Goal: Book appointment/travel/reservation

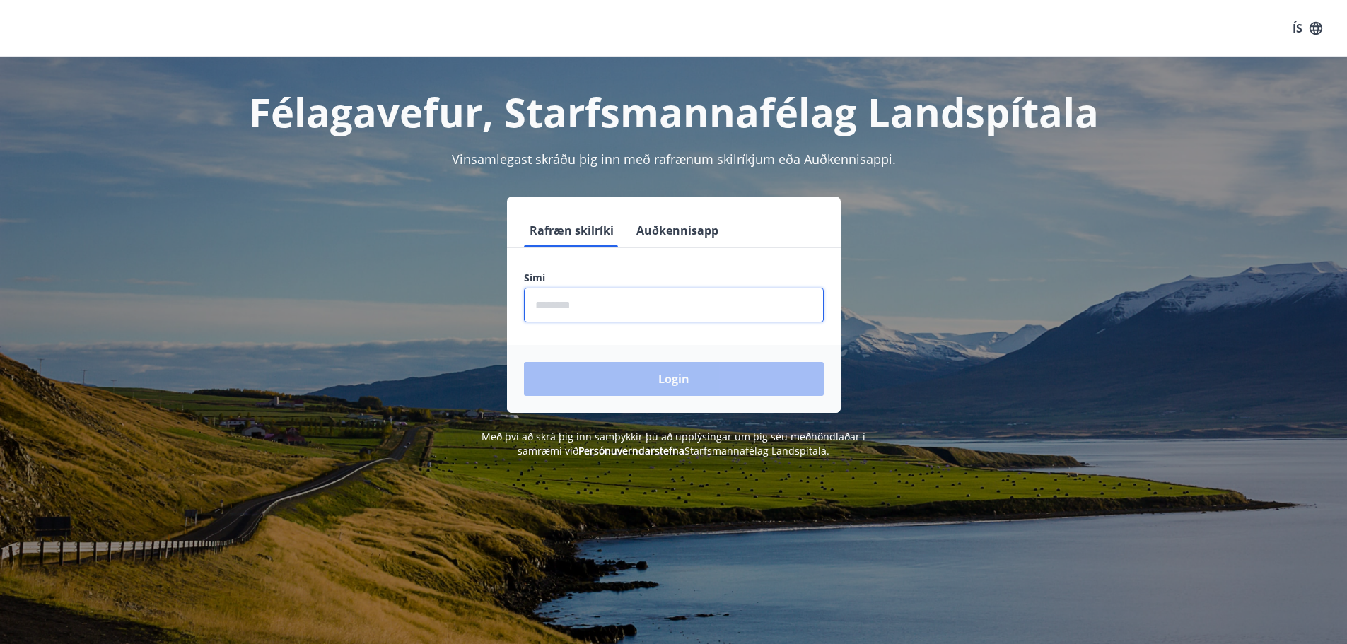
click at [581, 310] on input "phone" at bounding box center [674, 305] width 300 height 35
click at [580, 304] on input "phone" at bounding box center [674, 305] width 300 height 35
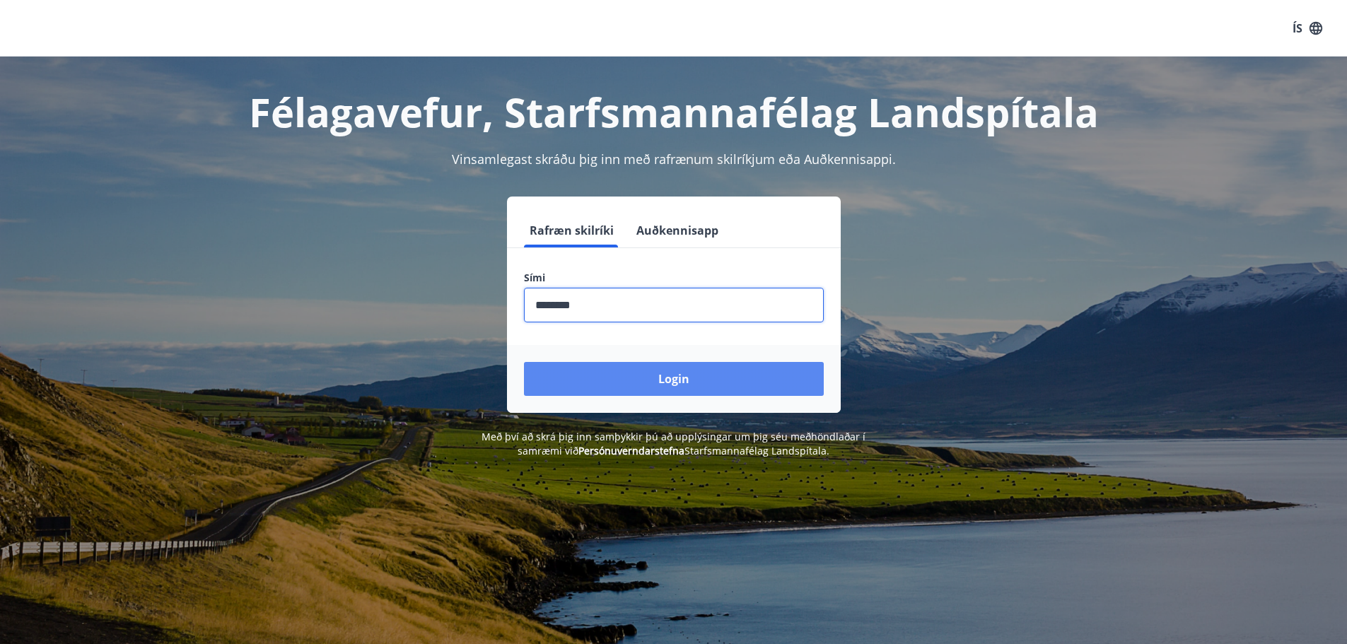
type input "********"
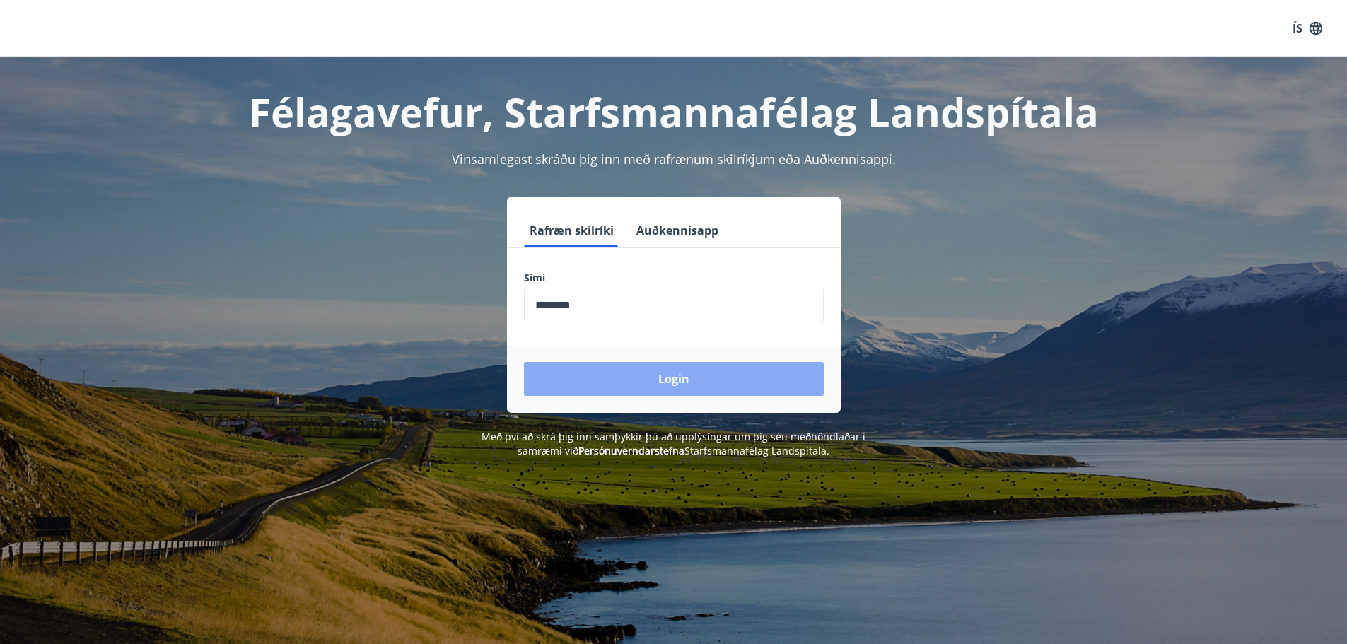
click at [683, 381] on button "Login" at bounding box center [674, 379] width 300 height 34
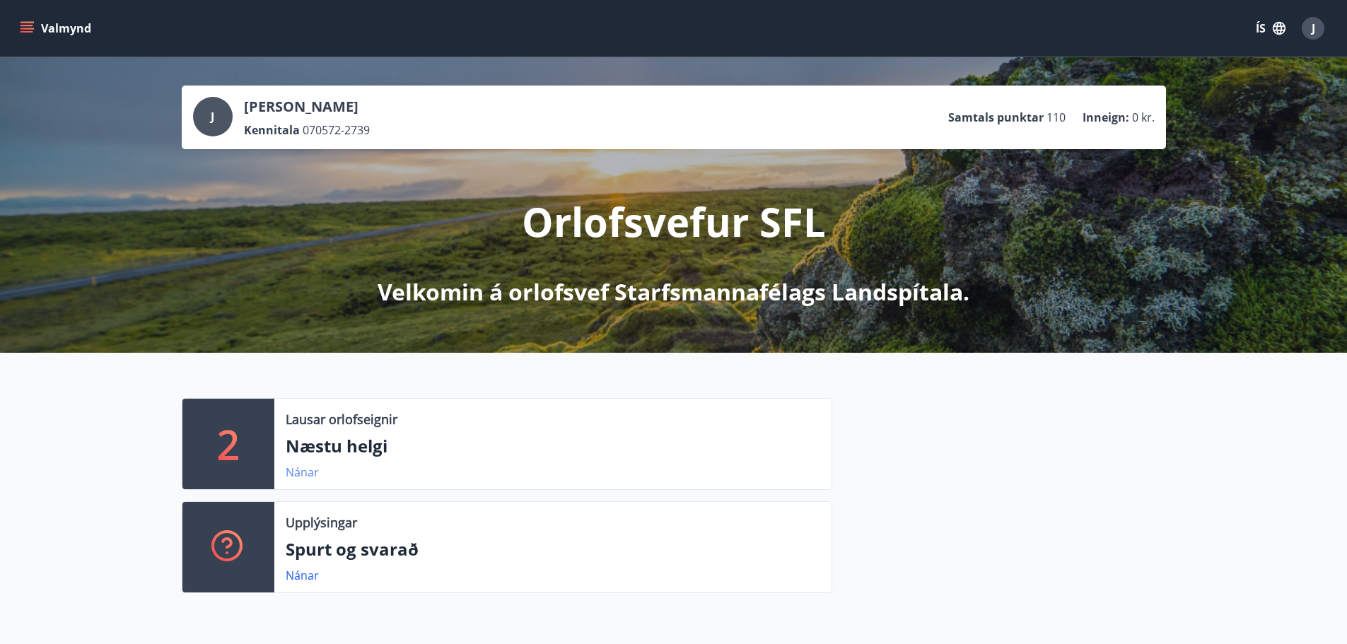
click at [297, 473] on link "Nánar" at bounding box center [302, 472] width 33 height 16
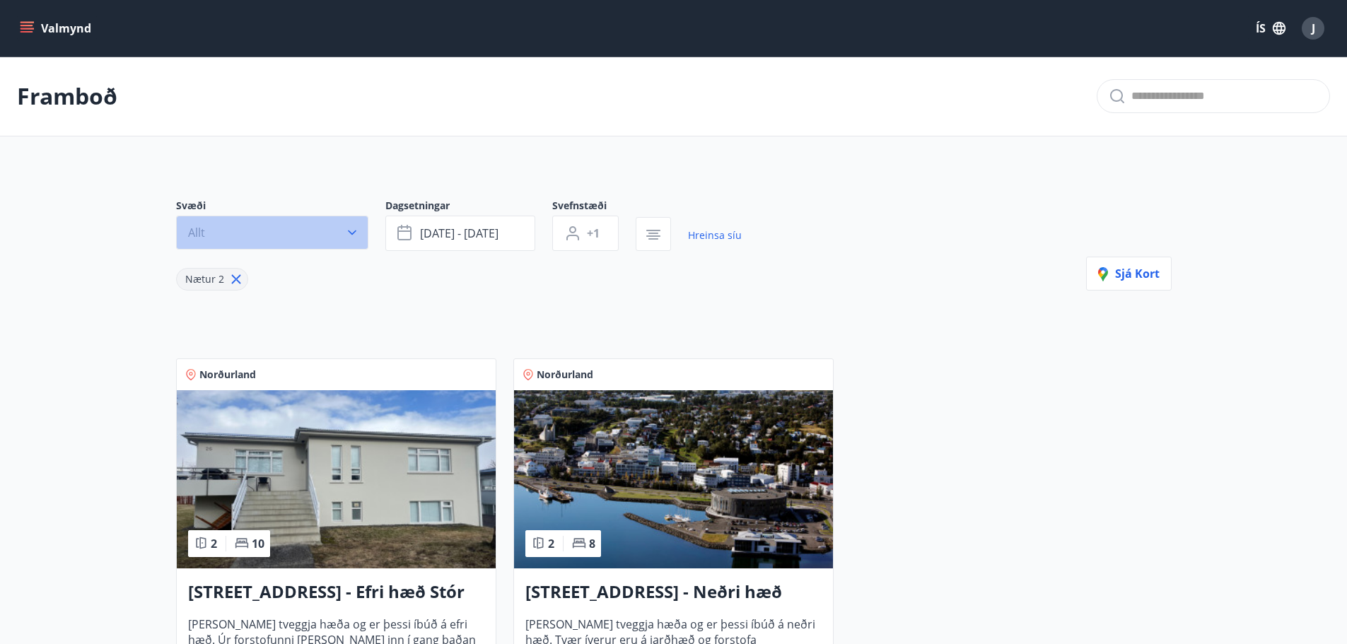
click at [352, 233] on icon "button" at bounding box center [352, 232] width 14 height 14
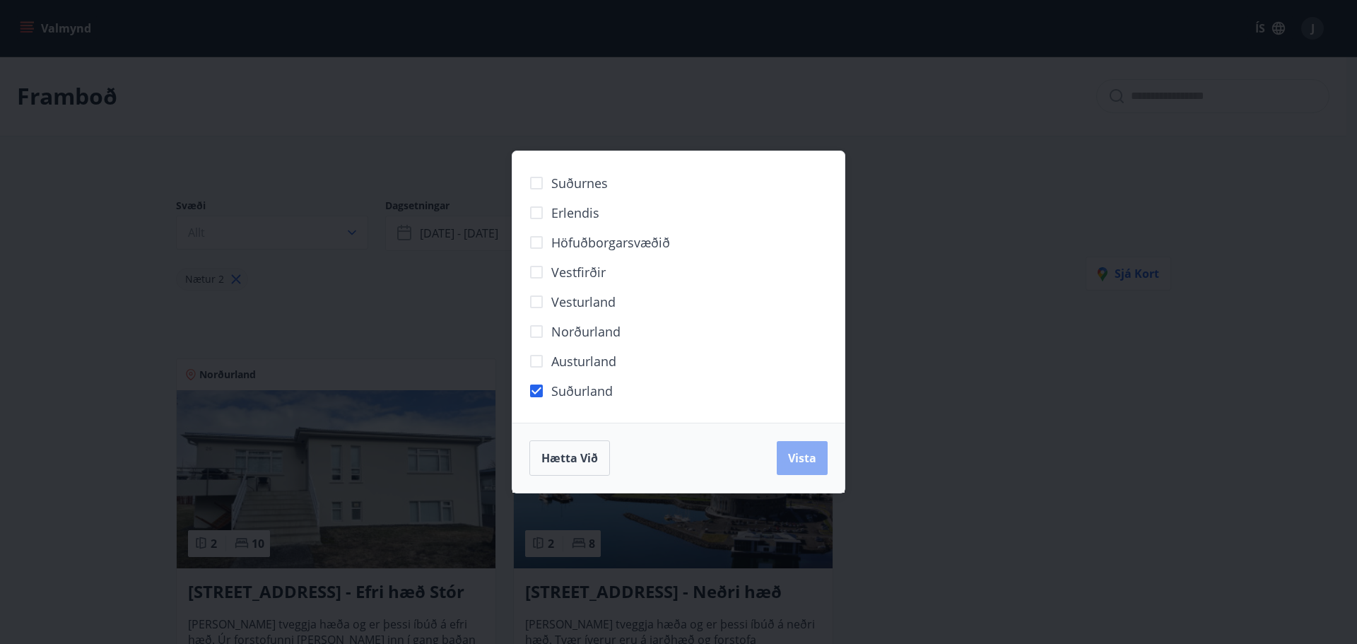
click at [801, 457] on span "Vista" at bounding box center [802, 458] width 28 height 16
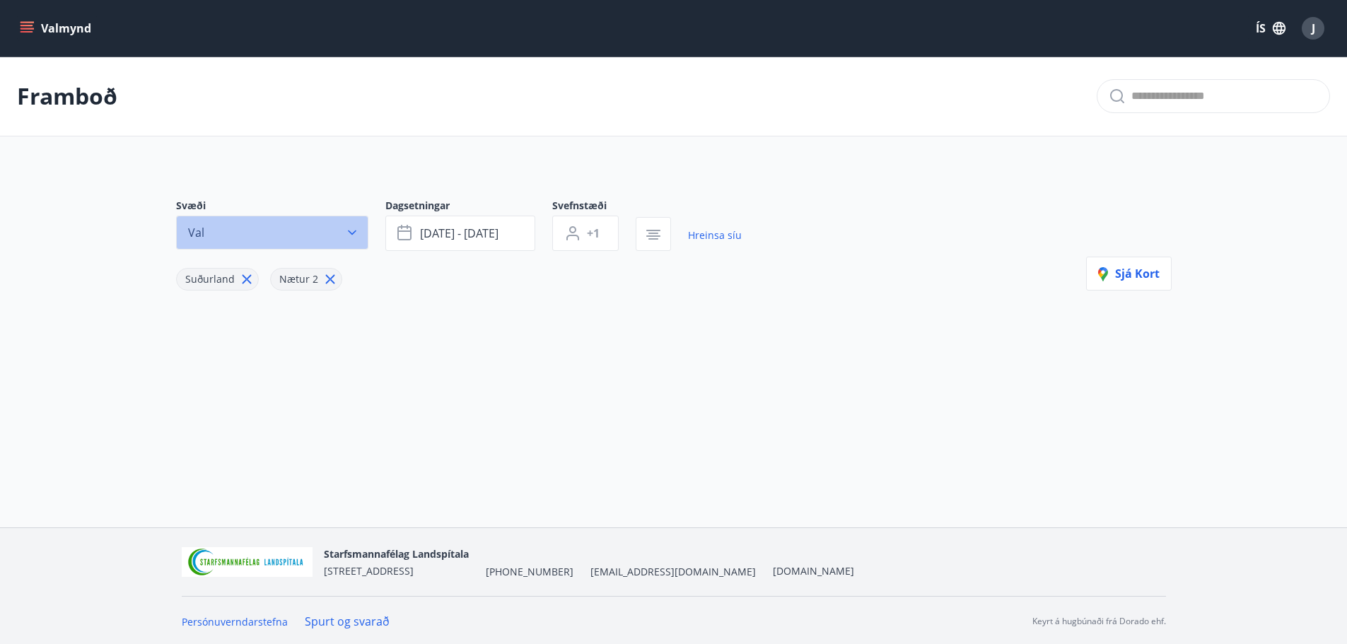
click at [356, 235] on icon "button" at bounding box center [352, 232] width 14 height 14
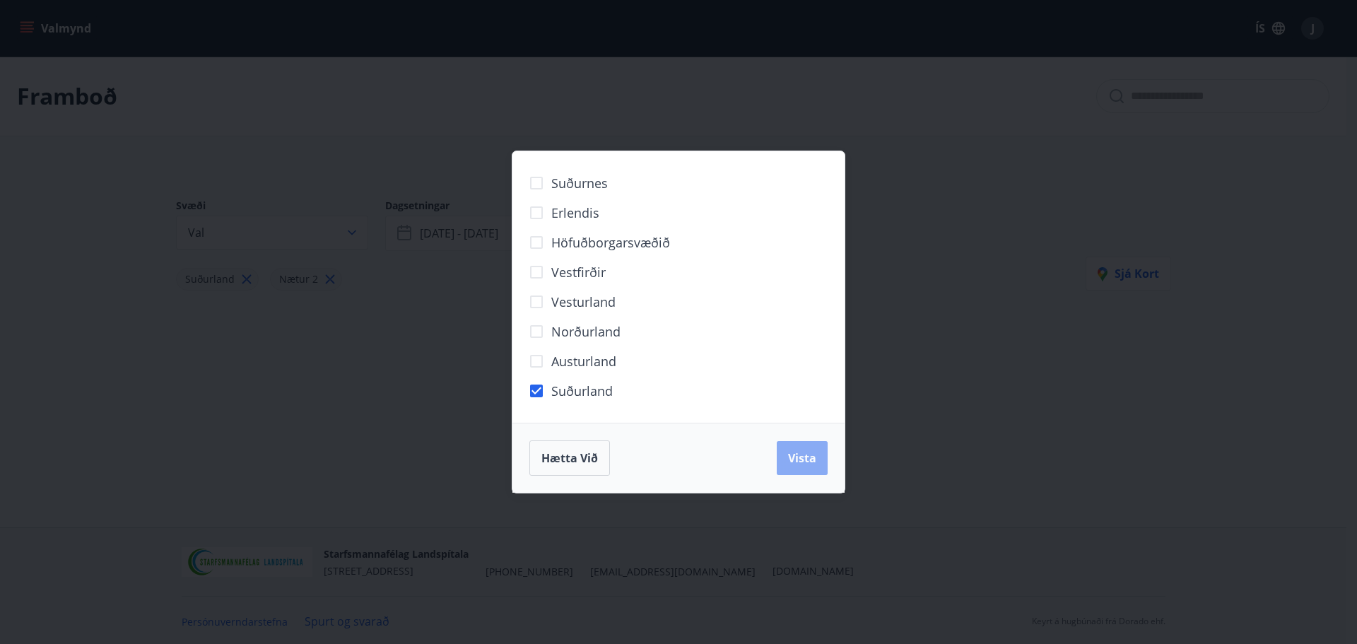
click at [794, 465] on span "Vista" at bounding box center [802, 458] width 28 height 16
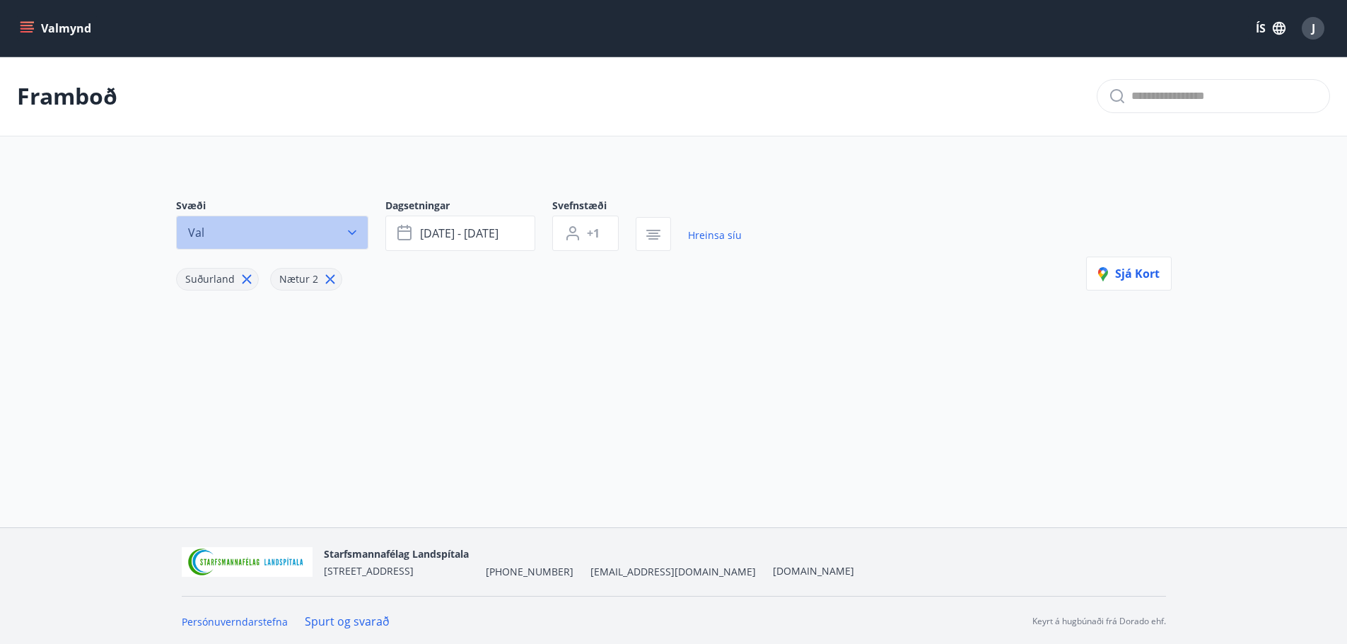
click at [352, 235] on icon "button" at bounding box center [352, 232] width 14 height 14
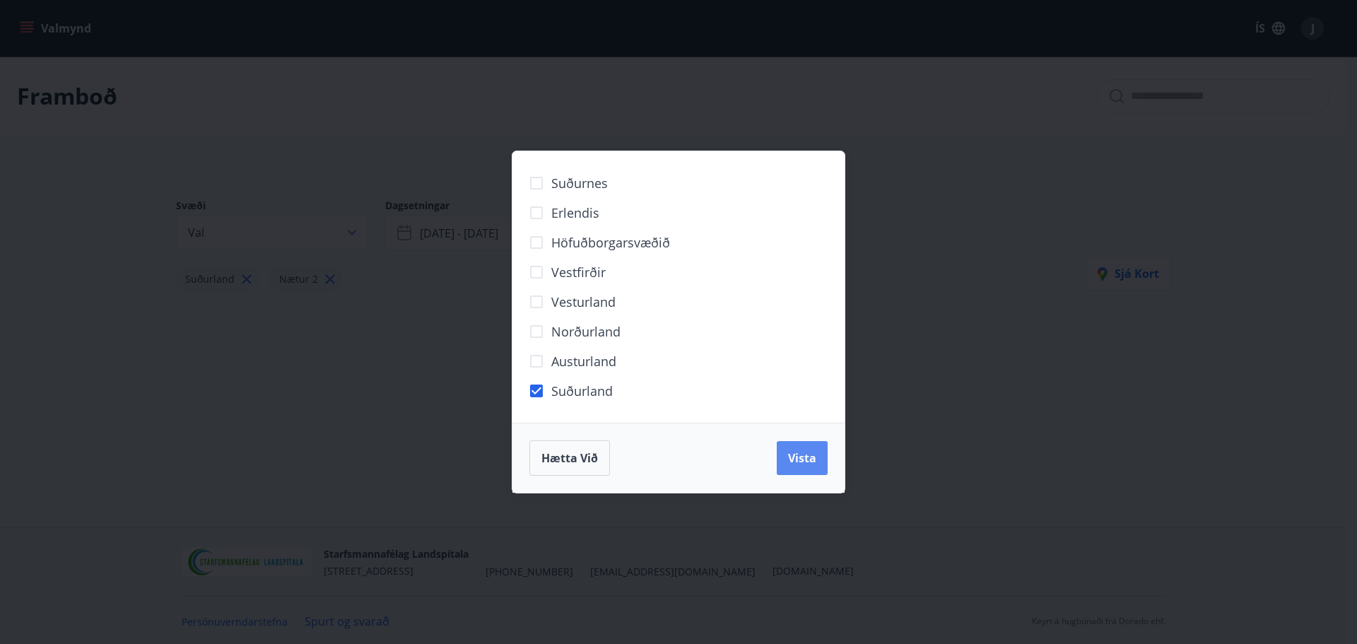
click at [799, 460] on span "Vista" at bounding box center [802, 458] width 28 height 16
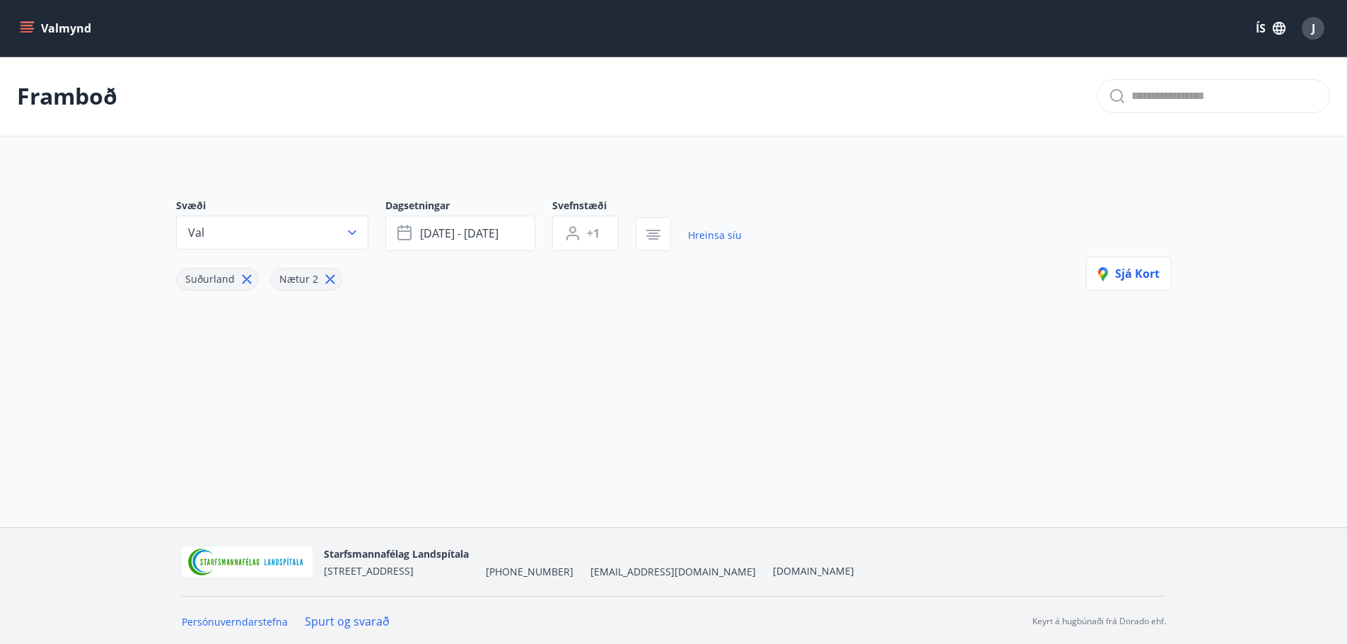
drag, startPoint x: 405, startPoint y: 232, endPoint x: 846, endPoint y: 374, distance: 463.4
click at [794, 371] on div "Framboð Svæði Val Dagsetningar sep 12 - sep 15 Svefnstæði +1 Hreinsa síu Suðurl…" at bounding box center [673, 242] width 1347 height 370
click at [327, 276] on icon at bounding box center [330, 279] width 16 height 16
type input "*"
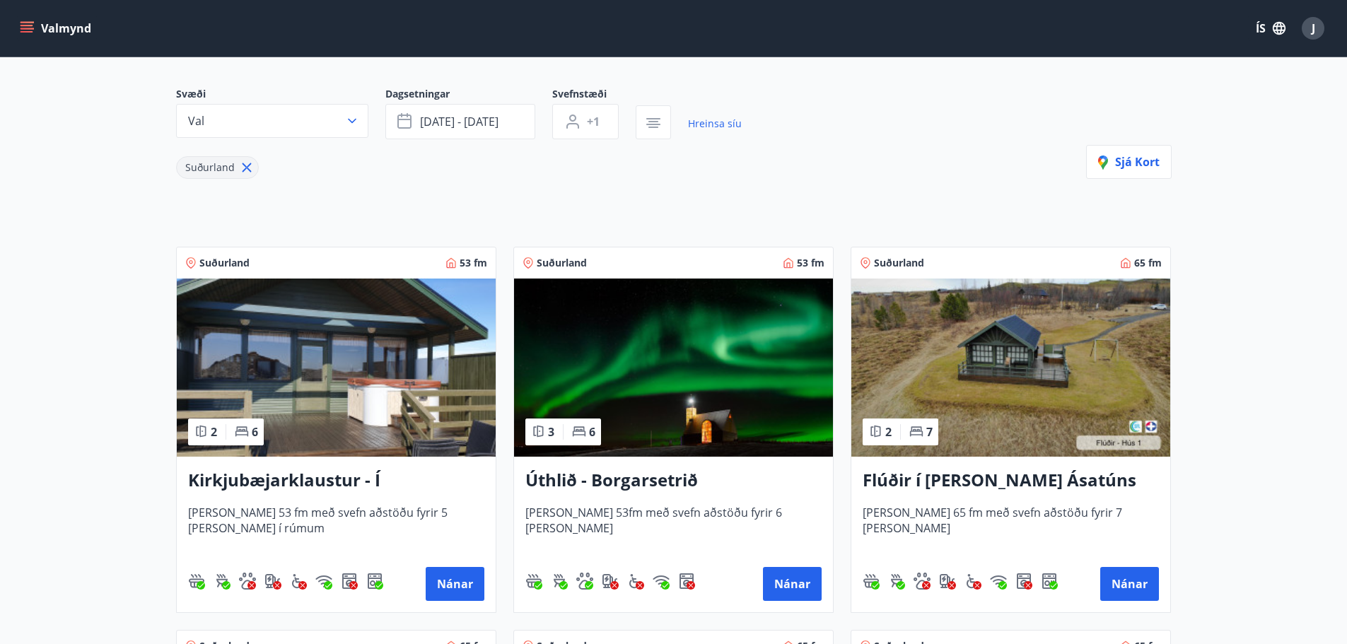
scroll to position [283, 0]
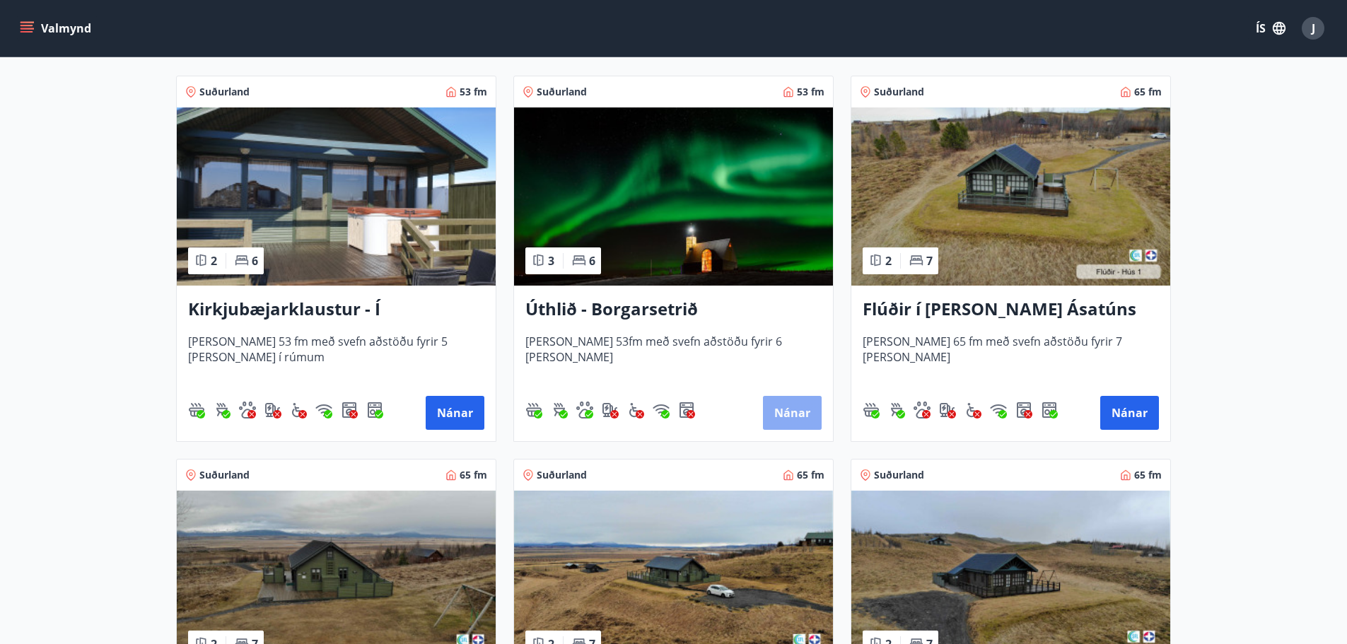
click at [809, 423] on button "Nánar" at bounding box center [792, 413] width 59 height 34
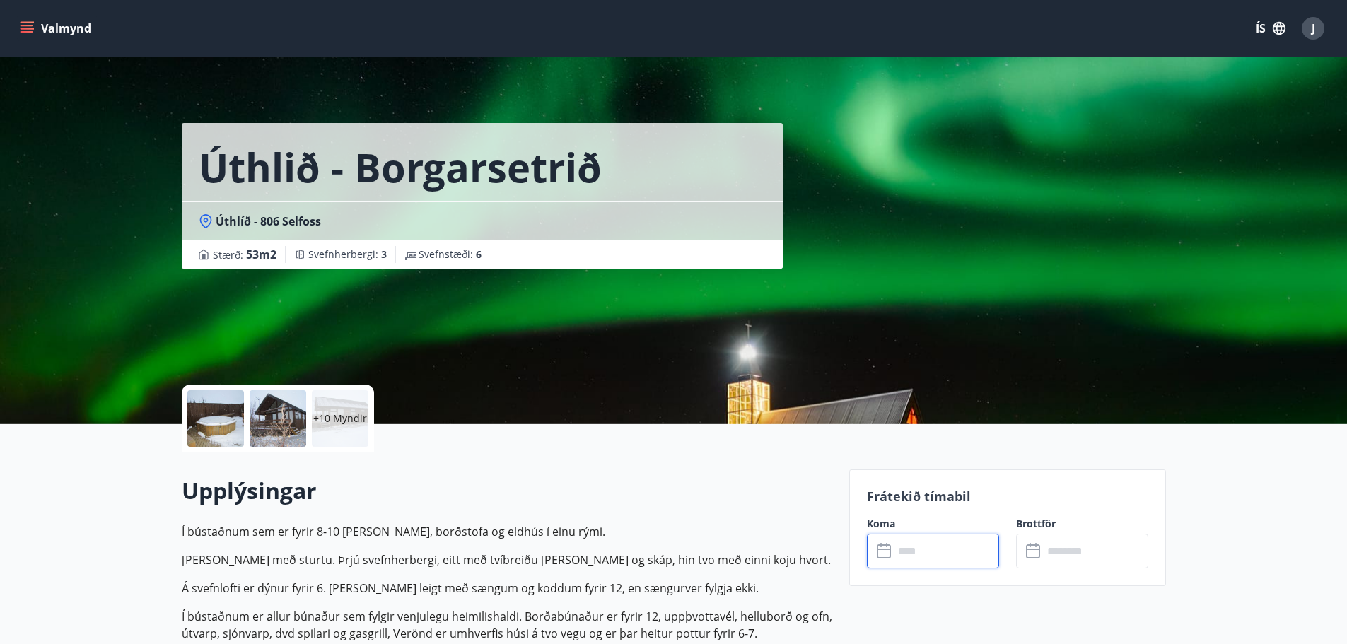
click at [923, 559] on input "text" at bounding box center [945, 551] width 105 height 35
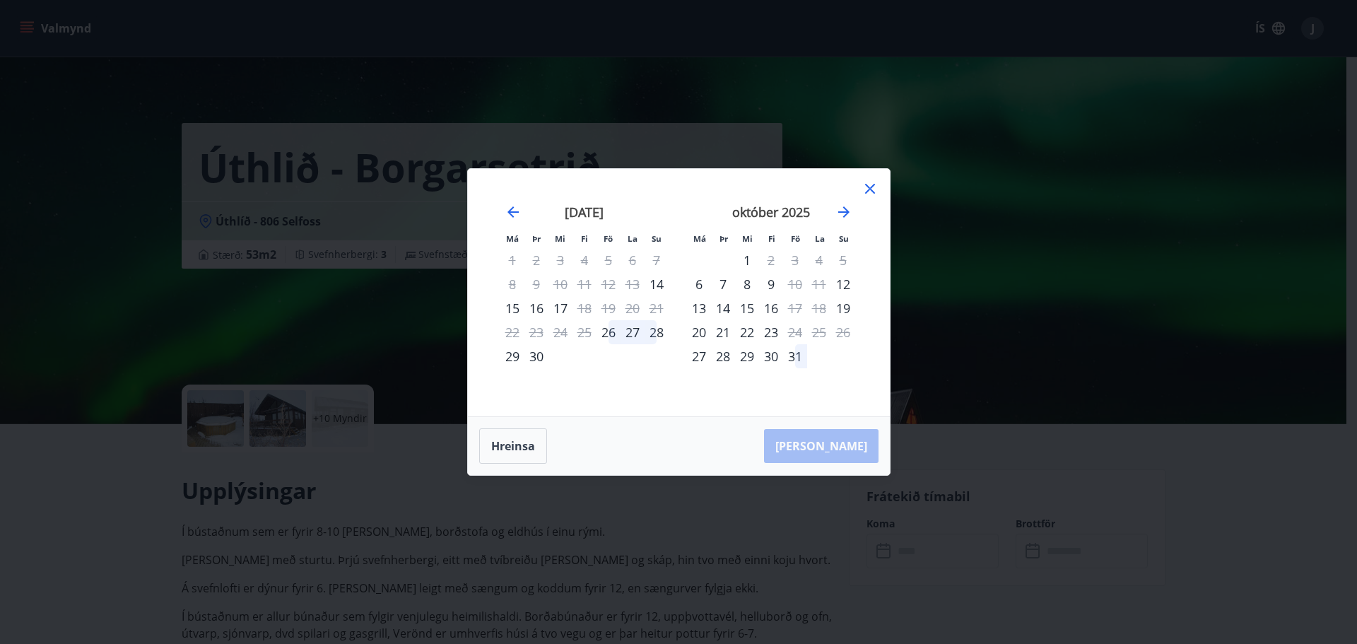
click at [901, 187] on div "Má Þr Mi Fi Fö La Su Má Þr Mi Fi Fö La Su ágúst 2025 1 2 3 4 5 6 7 8 9 10 11 12…" at bounding box center [678, 322] width 1357 height 644
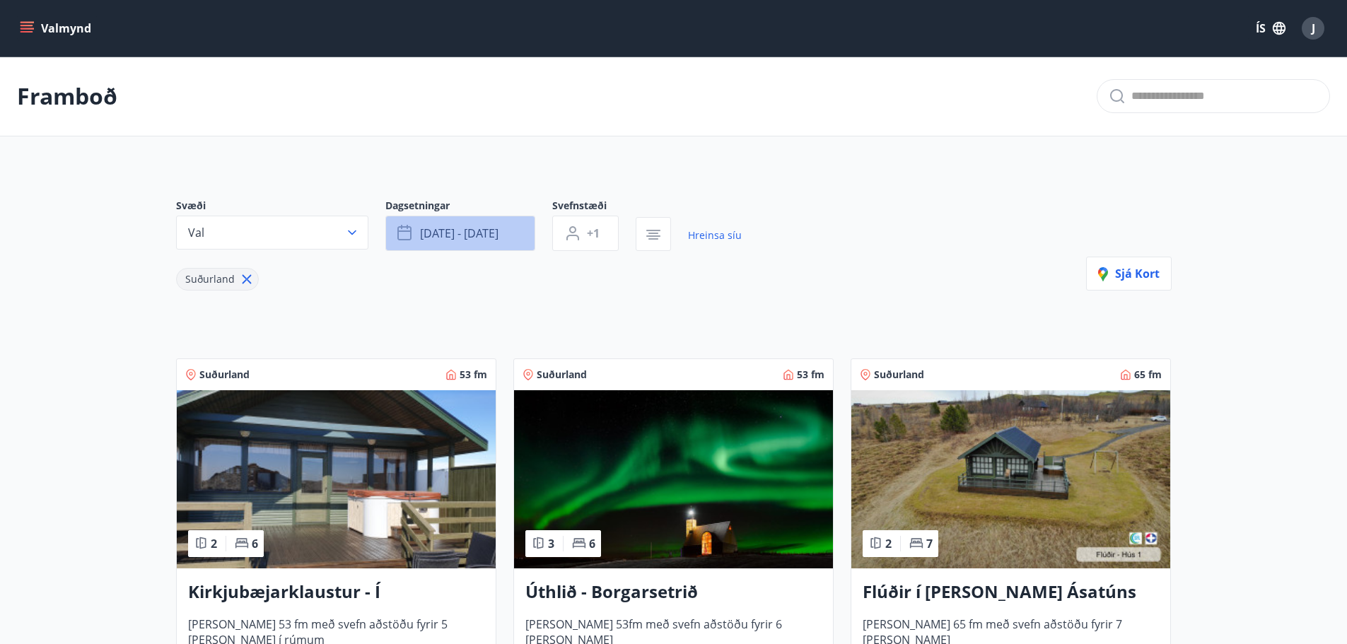
click at [478, 233] on span "sep 12 - sep 15" at bounding box center [459, 233] width 78 height 16
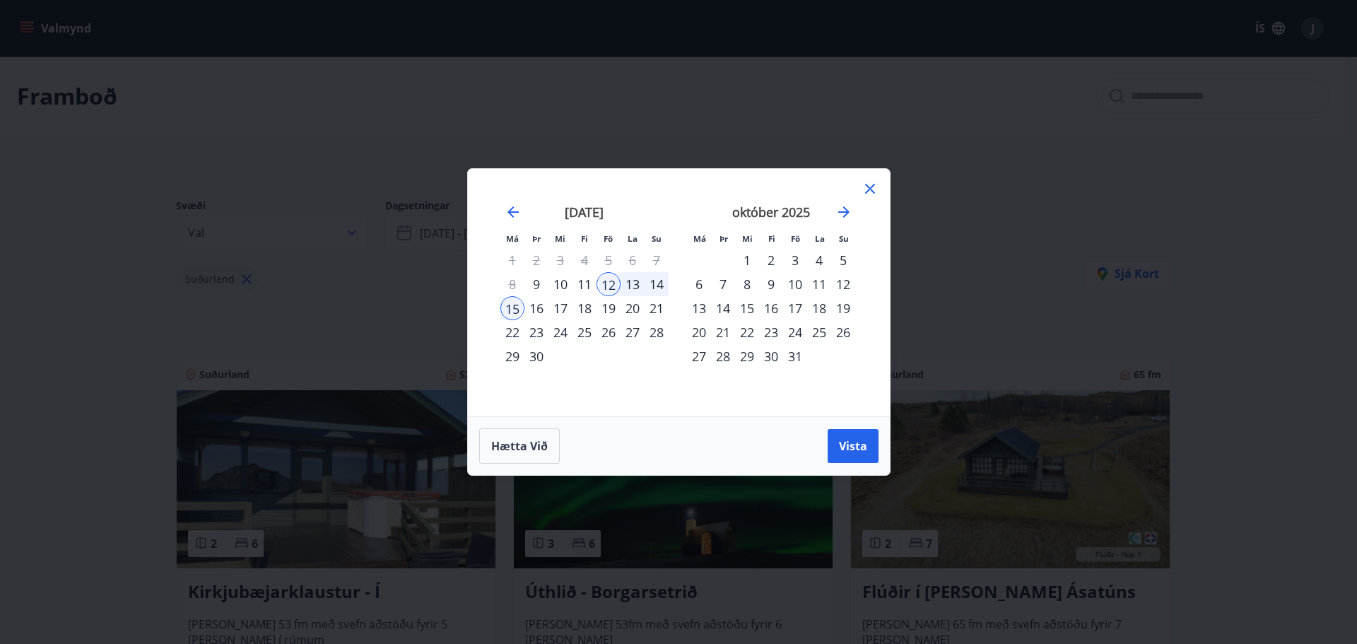
click at [608, 286] on div "12" at bounding box center [609, 284] width 24 height 24
click at [665, 284] on div "14" at bounding box center [657, 284] width 24 height 24
click at [857, 447] on span "Vista" at bounding box center [853, 446] width 28 height 16
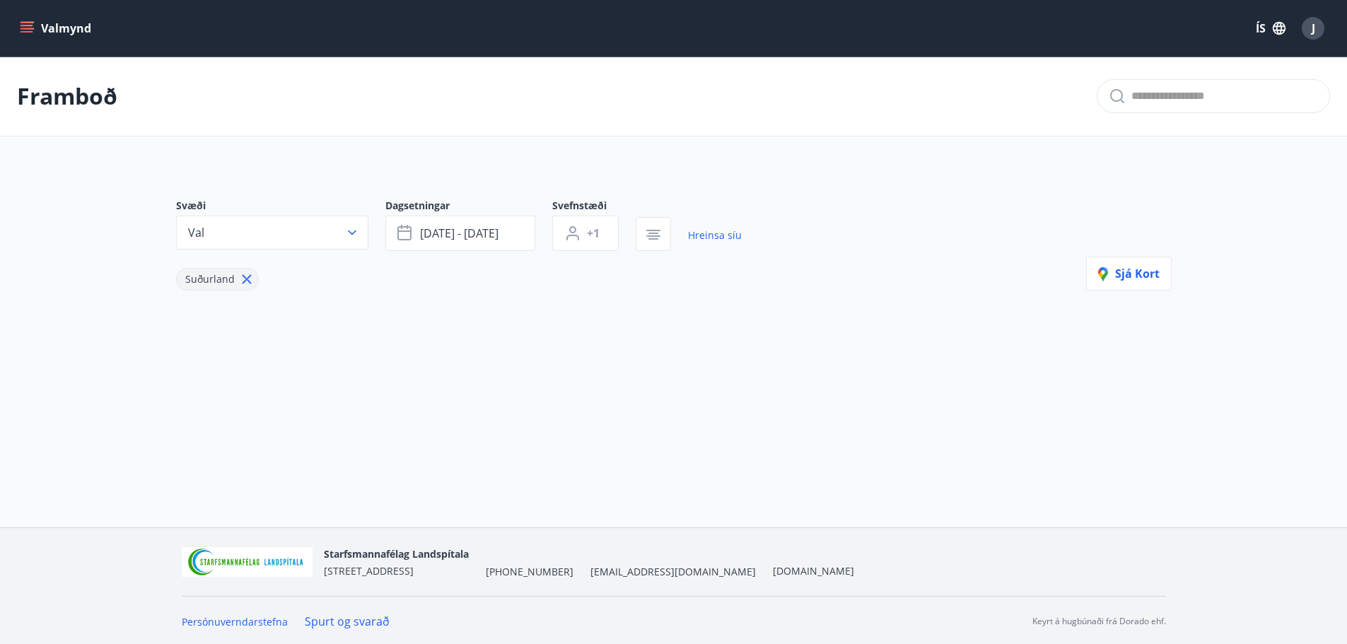
scroll to position [2, 0]
click at [244, 275] on icon at bounding box center [247, 277] width 16 height 16
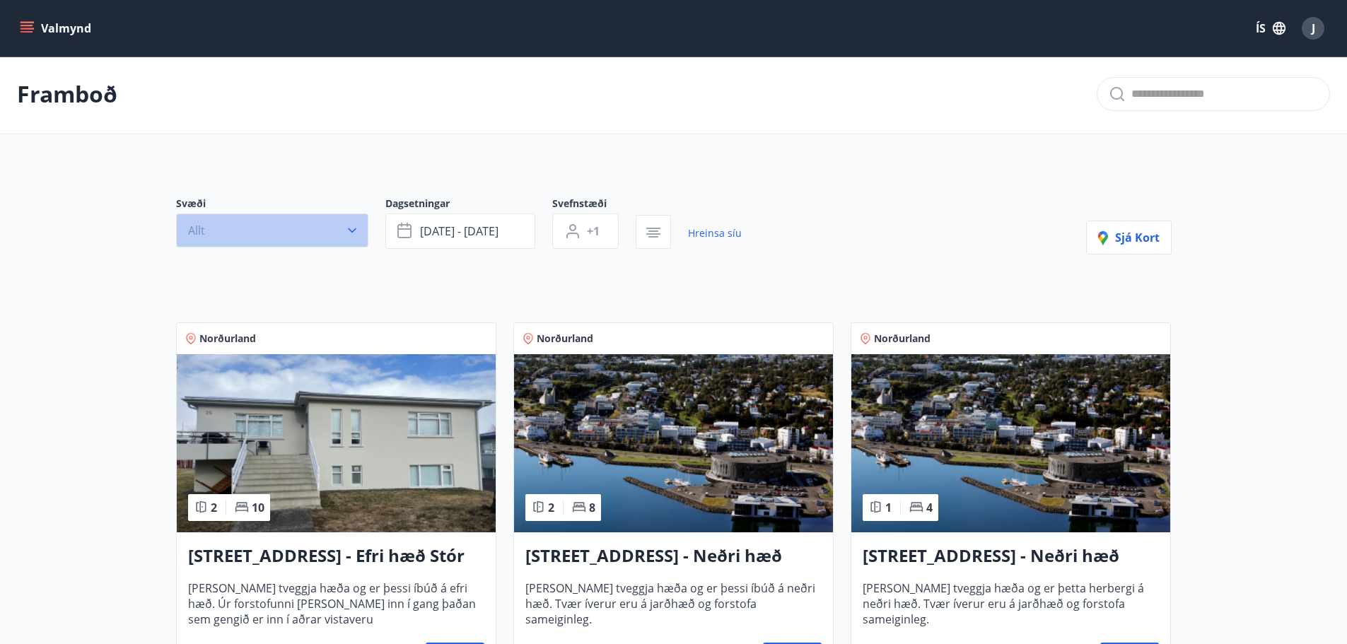
click at [356, 235] on icon "button" at bounding box center [352, 230] width 14 height 14
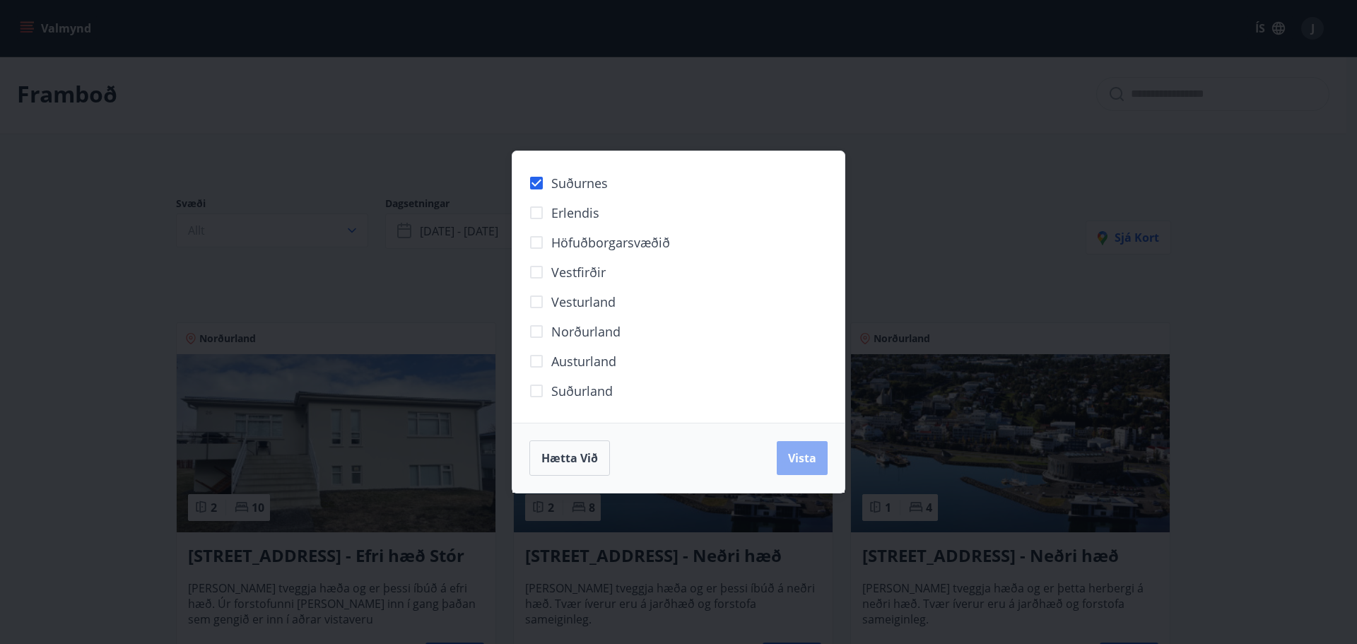
click at [816, 456] on span "Vista" at bounding box center [802, 458] width 28 height 16
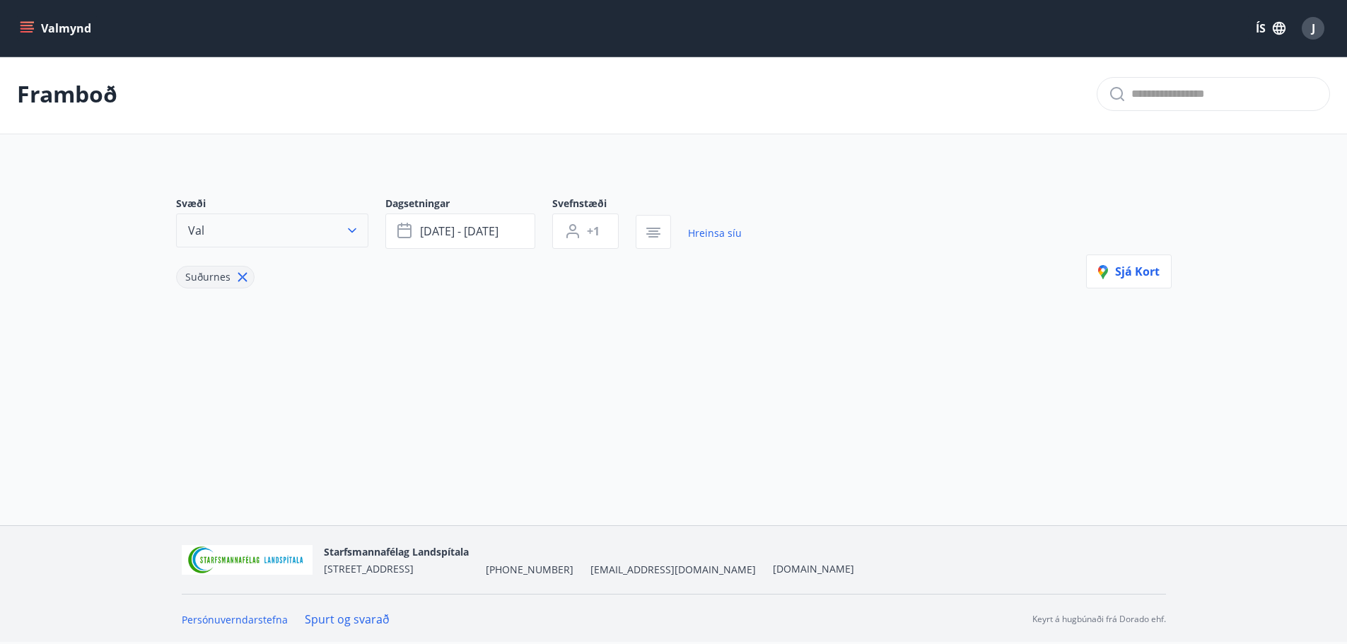
click at [355, 231] on icon "button" at bounding box center [352, 230] width 14 height 14
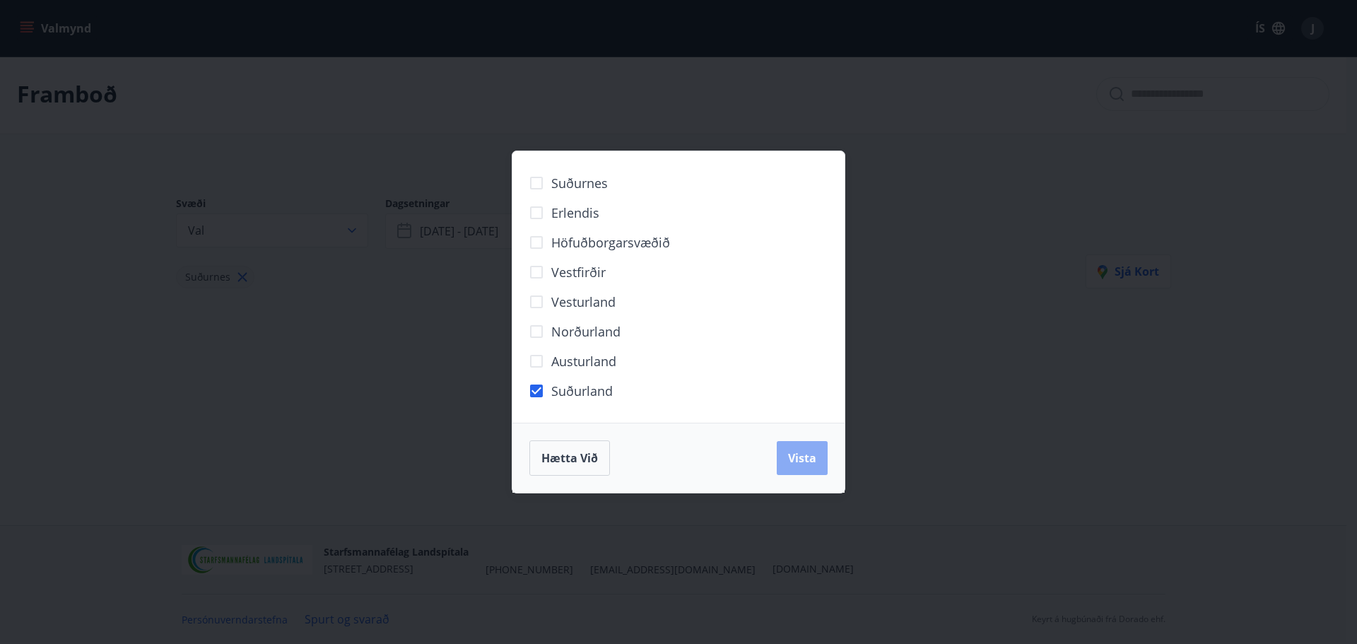
click at [804, 467] on button "Vista" at bounding box center [802, 458] width 51 height 34
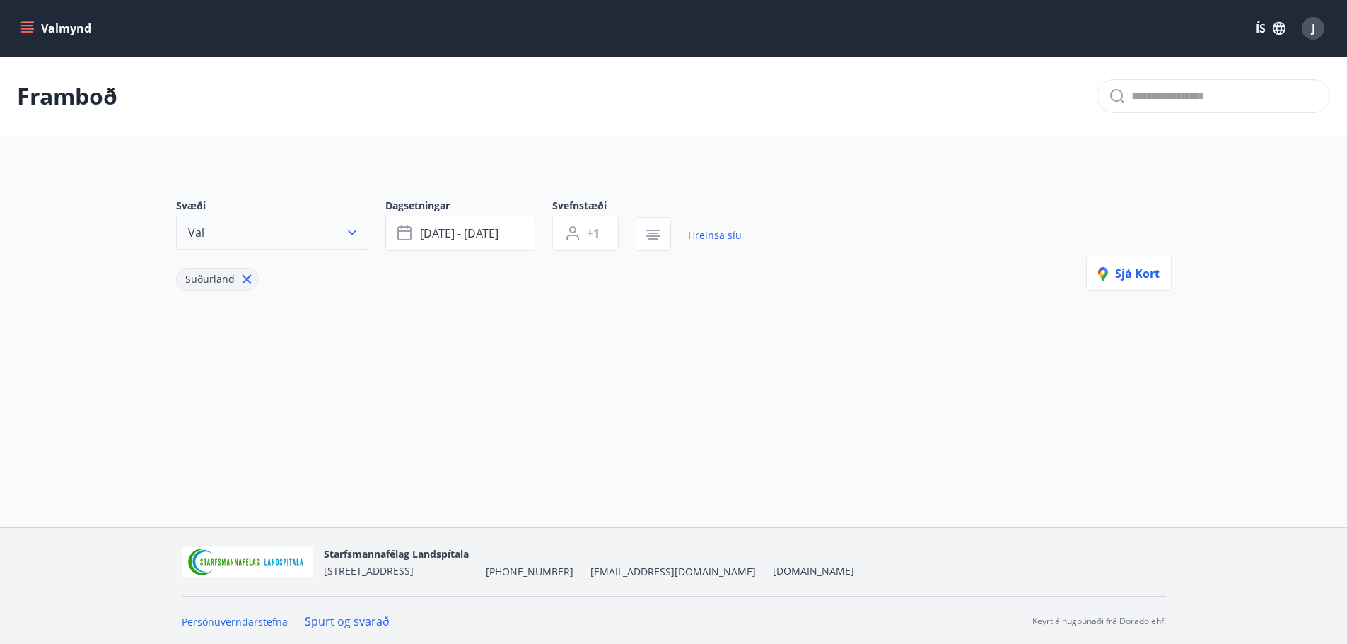
click at [358, 237] on icon "button" at bounding box center [352, 232] width 14 height 14
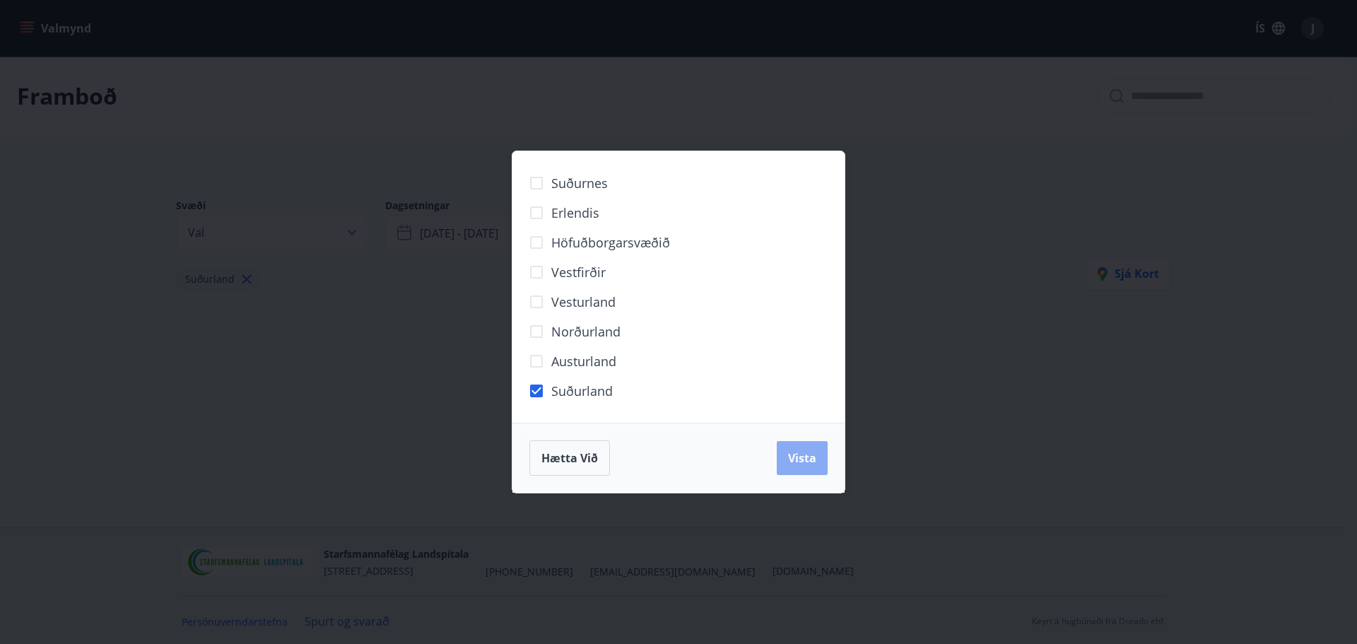
click at [815, 463] on span "Vista" at bounding box center [802, 458] width 28 height 16
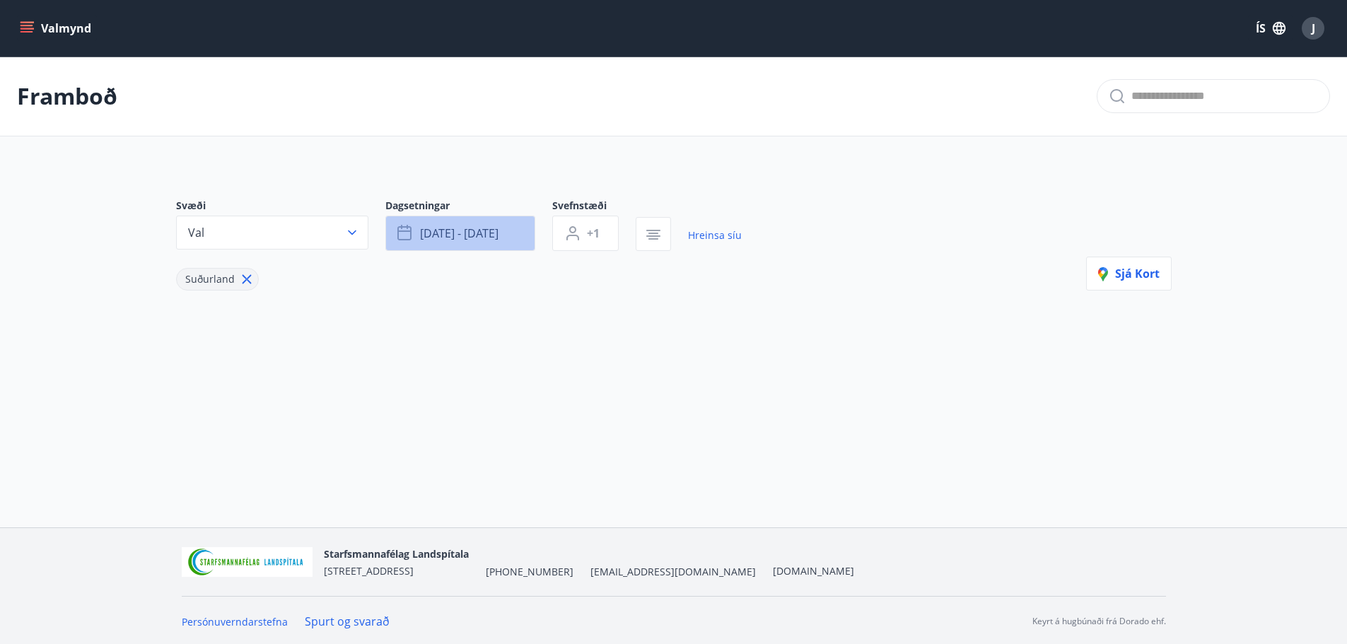
click at [469, 242] on button "sep 12 - sep 14" at bounding box center [460, 233] width 150 height 35
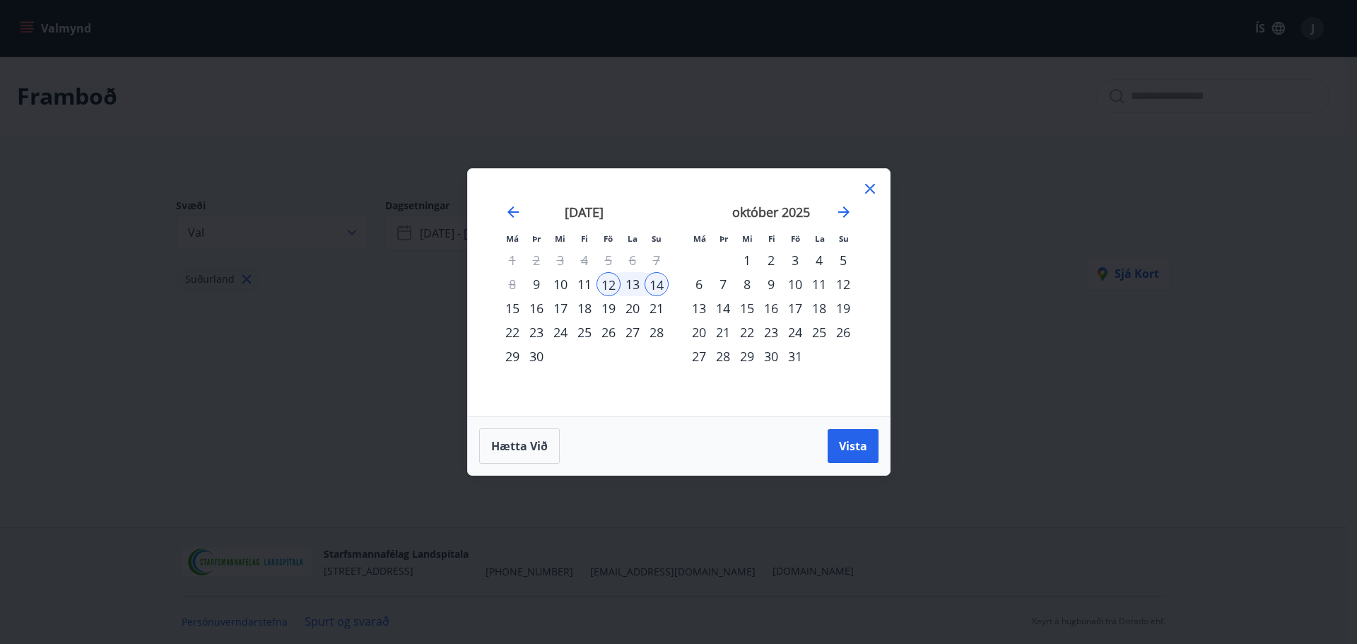
click at [615, 336] on div "26" at bounding box center [609, 332] width 24 height 24
click at [658, 334] on div "28" at bounding box center [657, 332] width 24 height 24
click at [863, 452] on span "Vista" at bounding box center [853, 446] width 28 height 16
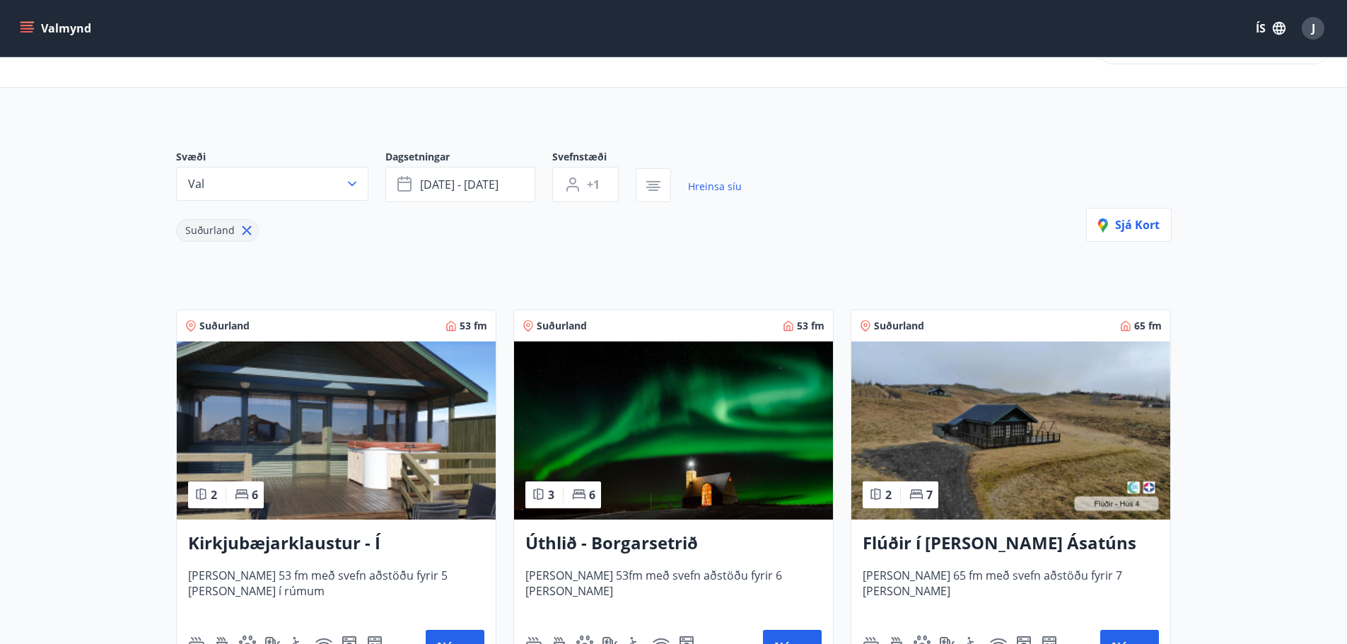
scroll to position [141, 0]
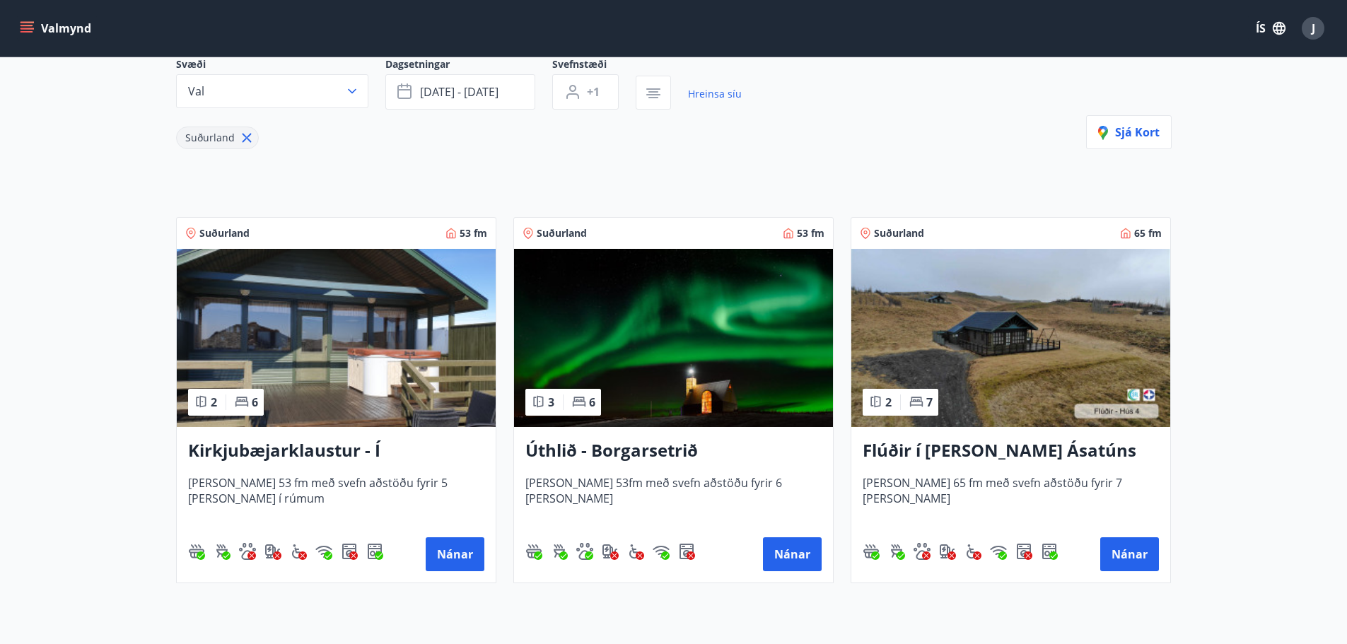
click at [701, 403] on img at bounding box center [673, 338] width 319 height 178
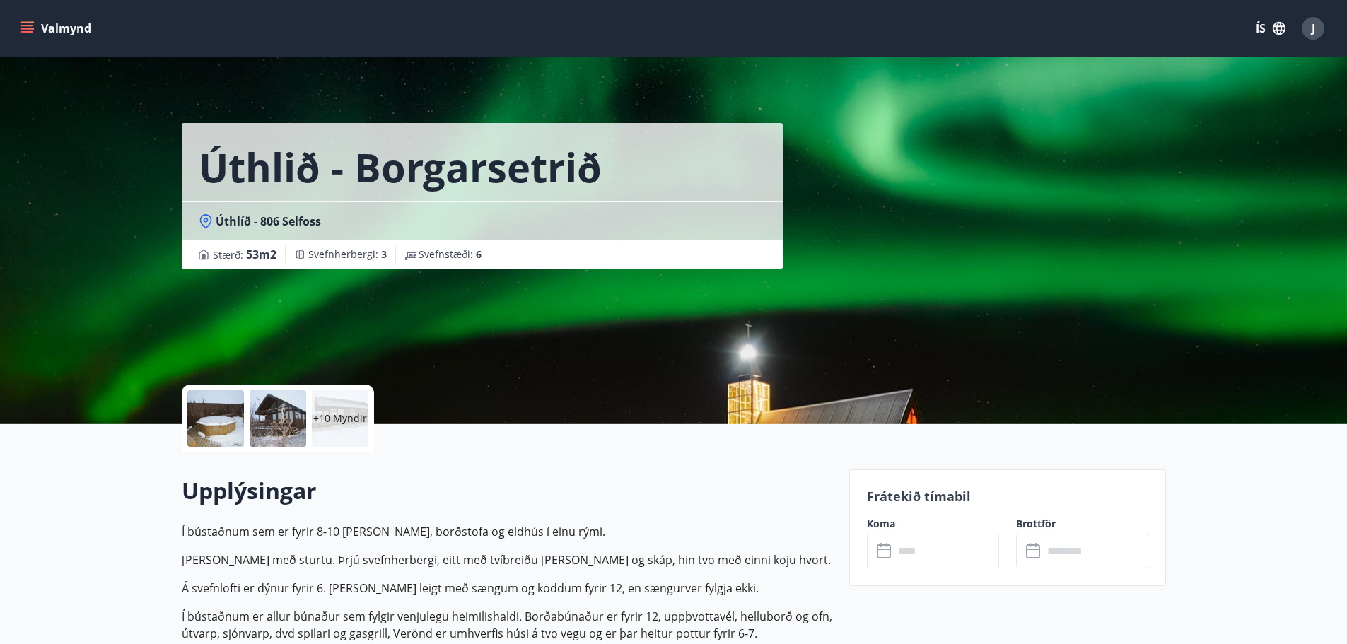
click at [279, 428] on div at bounding box center [278, 418] width 57 height 57
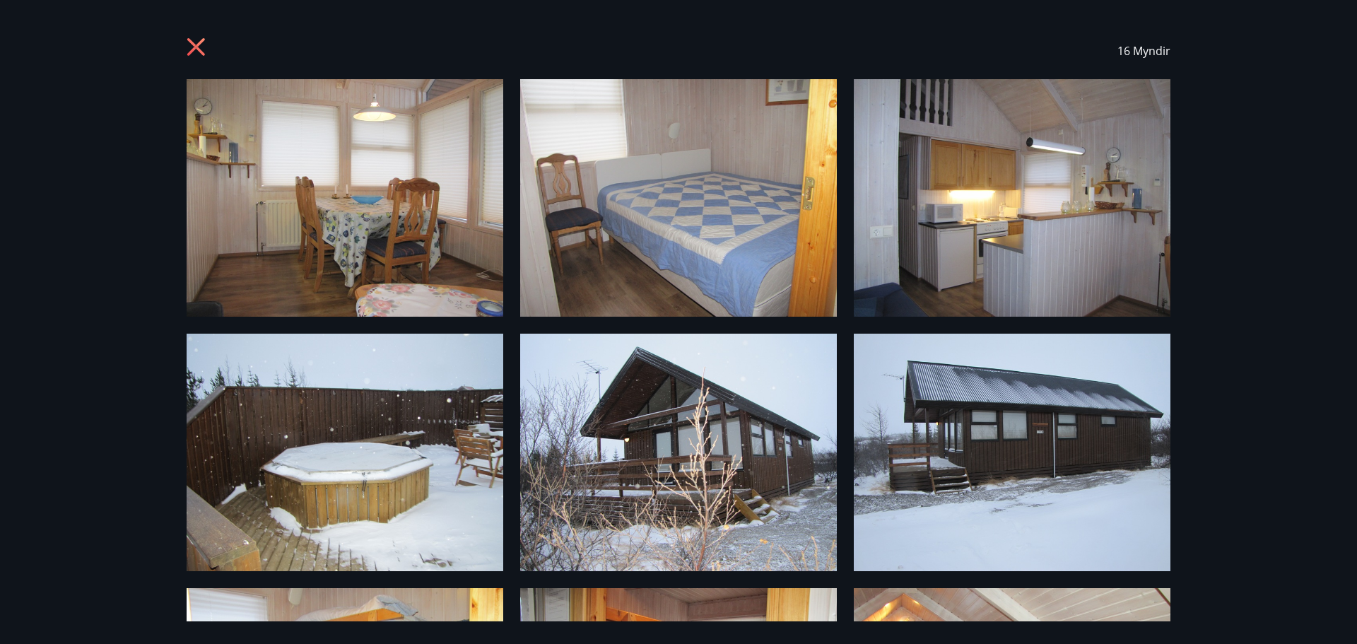
click at [196, 38] on icon at bounding box center [198, 48] width 23 height 23
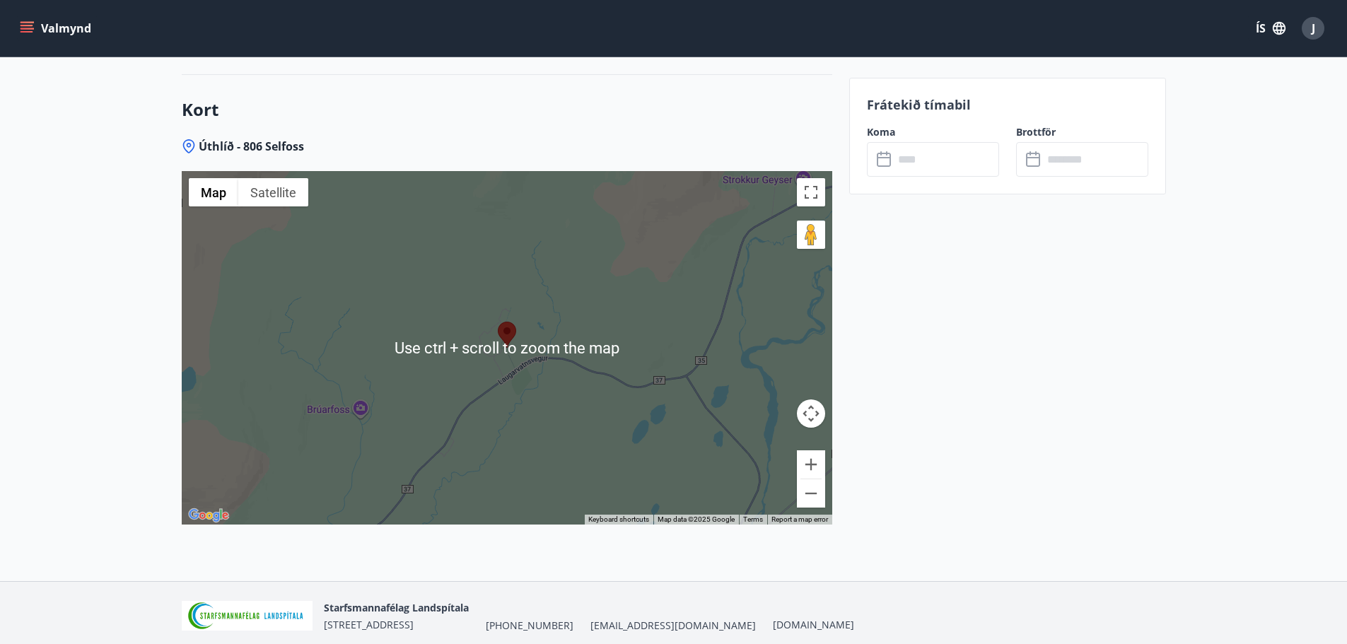
scroll to position [2102, 0]
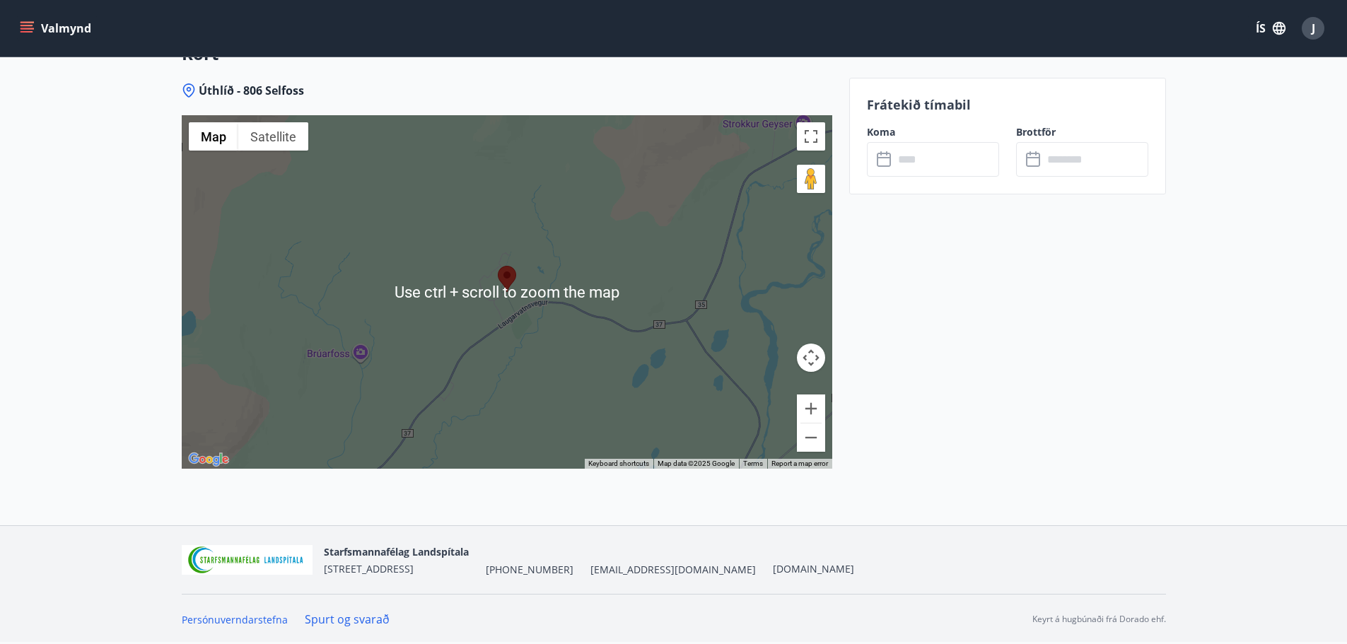
click at [512, 287] on img at bounding box center [507, 279] width 18 height 26
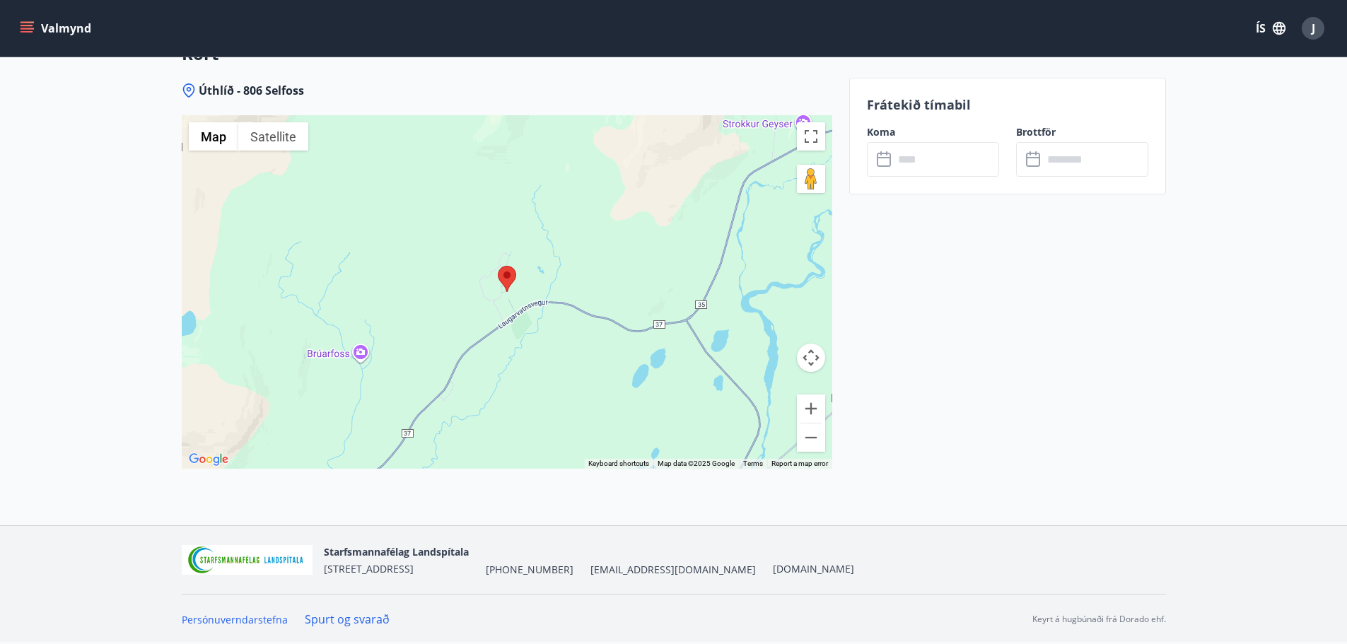
click at [356, 352] on div at bounding box center [507, 291] width 650 height 353
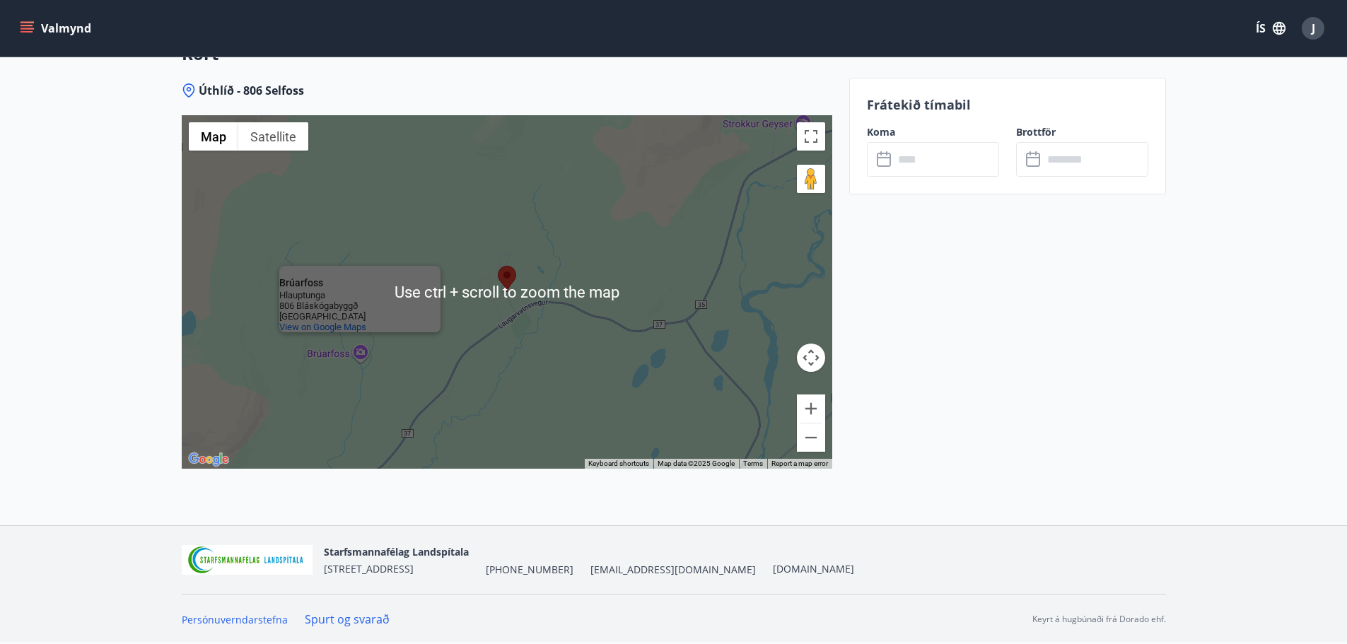
click at [517, 368] on div "Brúarfoss Brúarfoss Hlauptunga 806 Bláskógabyggð Iceland View on Google Maps" at bounding box center [507, 291] width 650 height 353
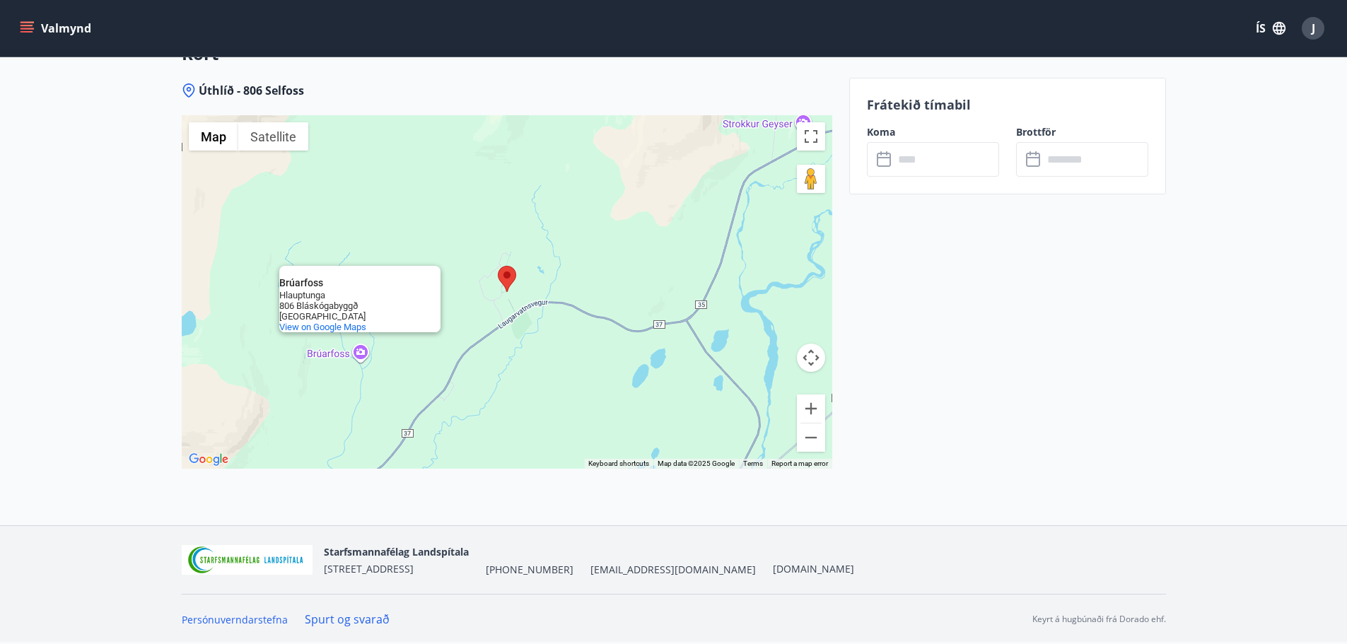
click at [368, 356] on div "Brúarfoss Brúarfoss Hlauptunga 806 Bláskógabyggð Iceland View on Google Maps" at bounding box center [507, 291] width 650 height 353
click at [339, 335] on div "Brúarfoss Brúarfoss Hlauptunga 806 Bláskógabyggð Iceland View on Google Maps" at bounding box center [507, 291] width 650 height 353
click at [345, 334] on div "Brúarfoss Brúarfoss Hlauptunga 806 Bláskógabyggð Iceland View on Google Maps" at bounding box center [507, 291] width 650 height 353
click at [498, 266] on area at bounding box center [498, 266] width 0 height 0
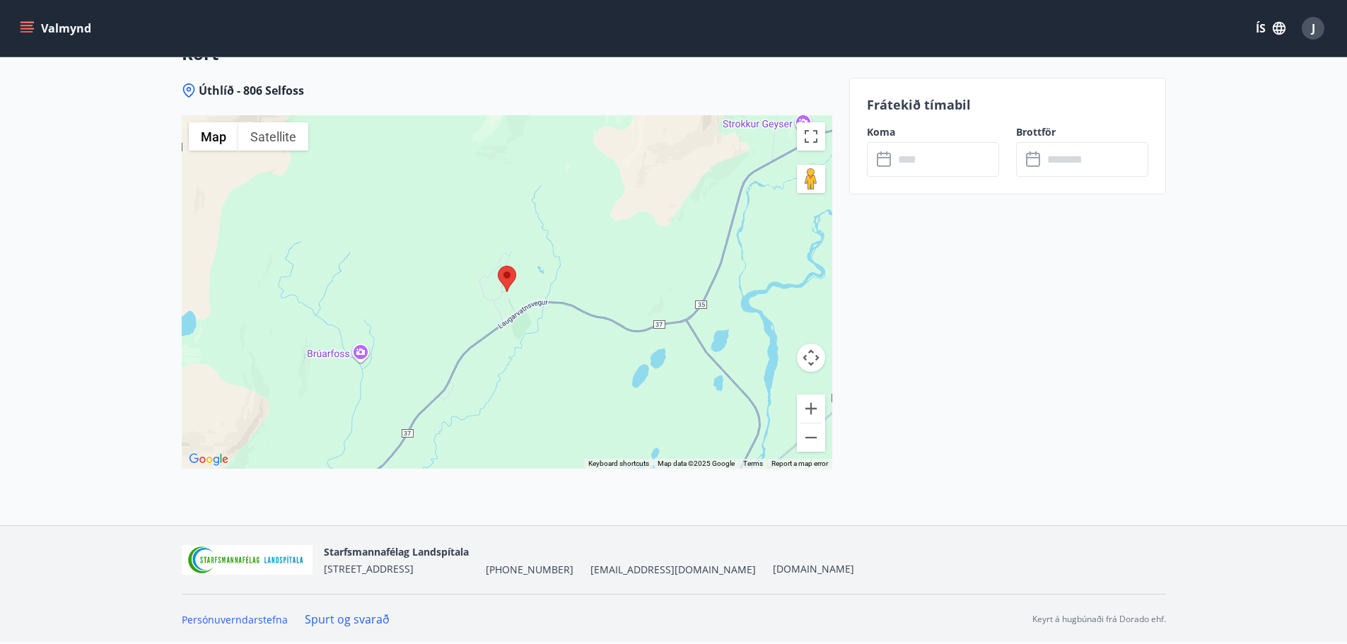
click at [363, 356] on div "To navigate, press the arrow keys." at bounding box center [507, 291] width 650 height 353
click at [363, 356] on div at bounding box center [507, 291] width 650 height 353
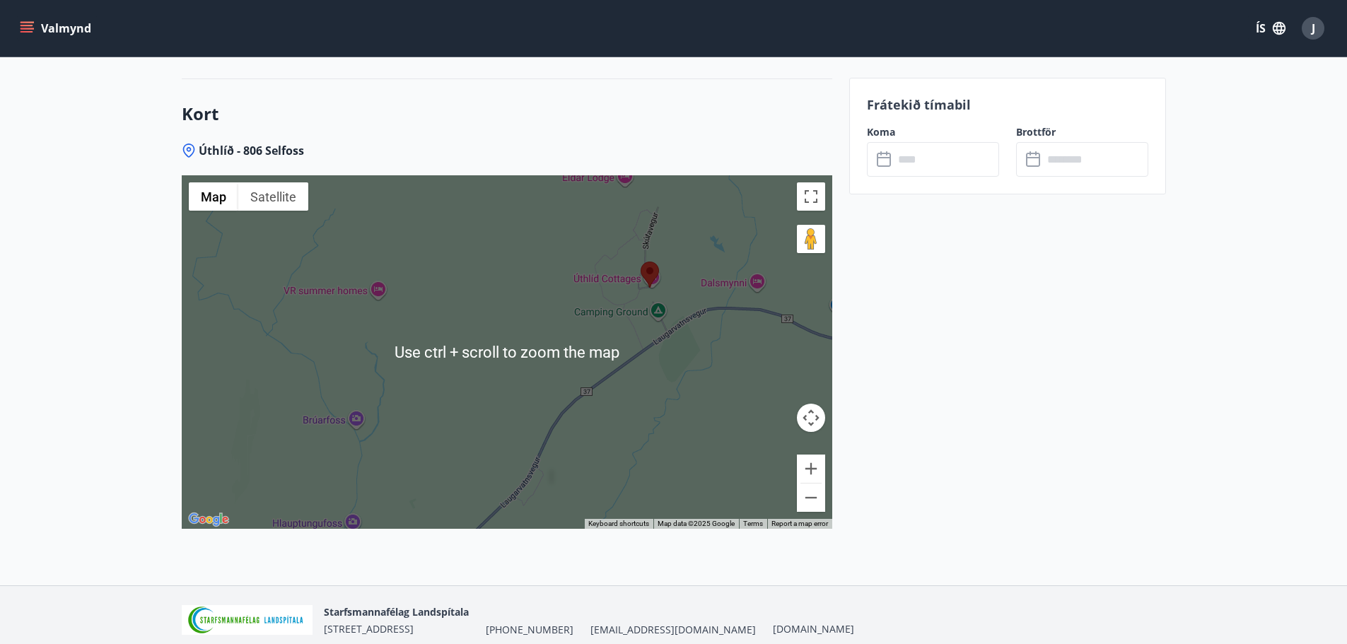
scroll to position [2032, 0]
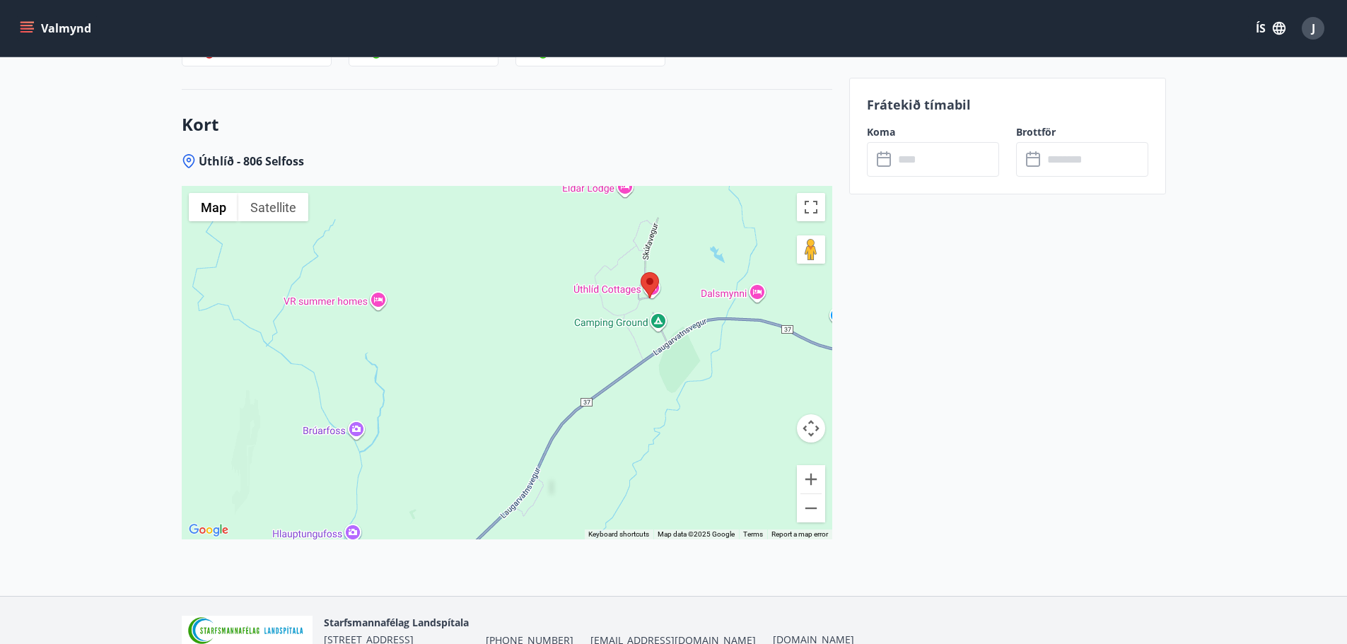
click at [452, 368] on div at bounding box center [507, 362] width 650 height 353
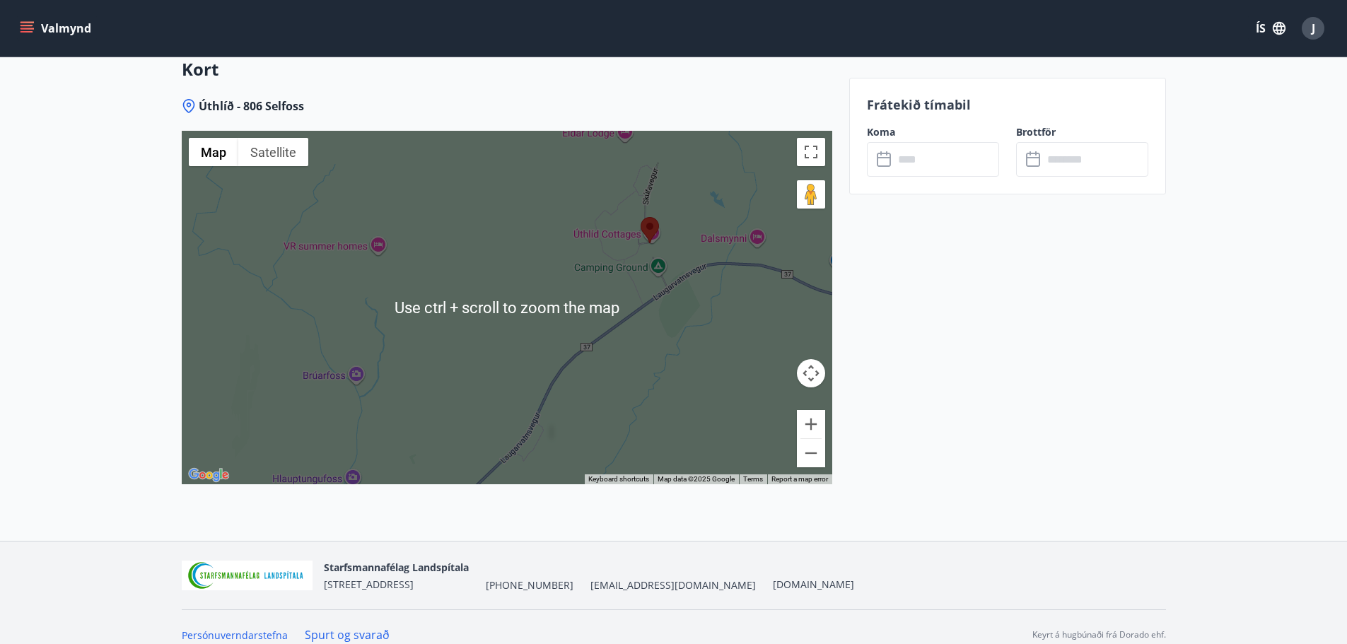
scroll to position [2102, 0]
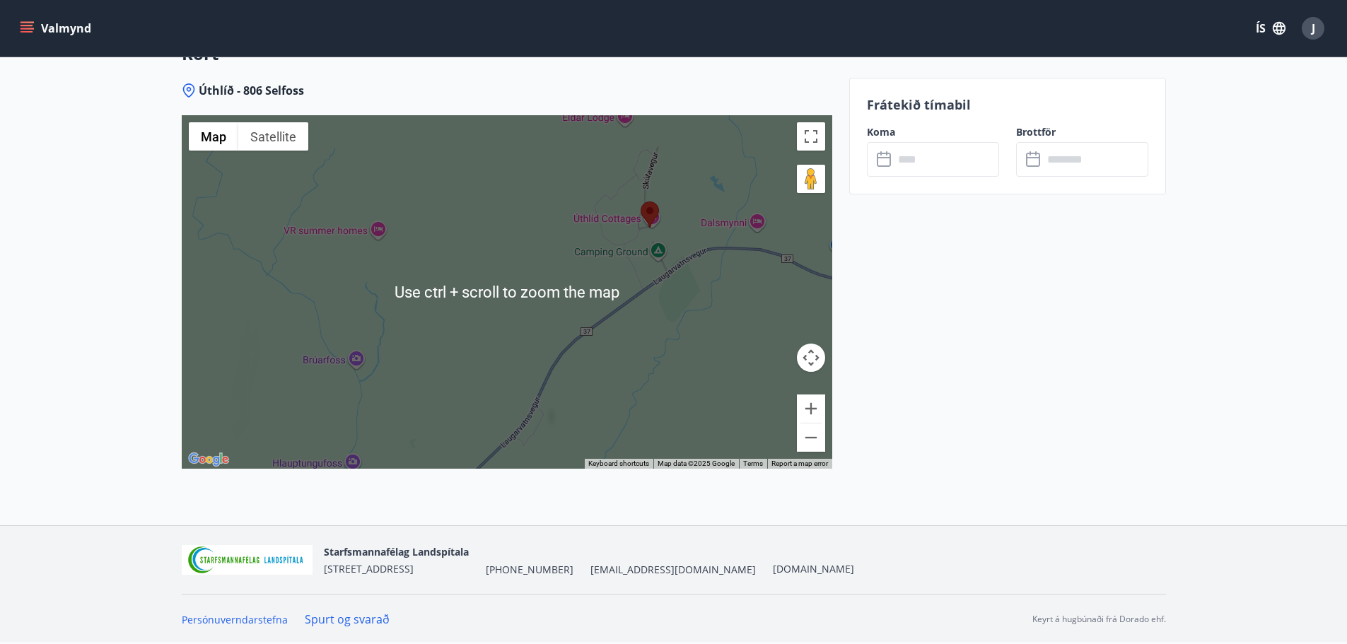
click at [674, 353] on div at bounding box center [507, 291] width 650 height 353
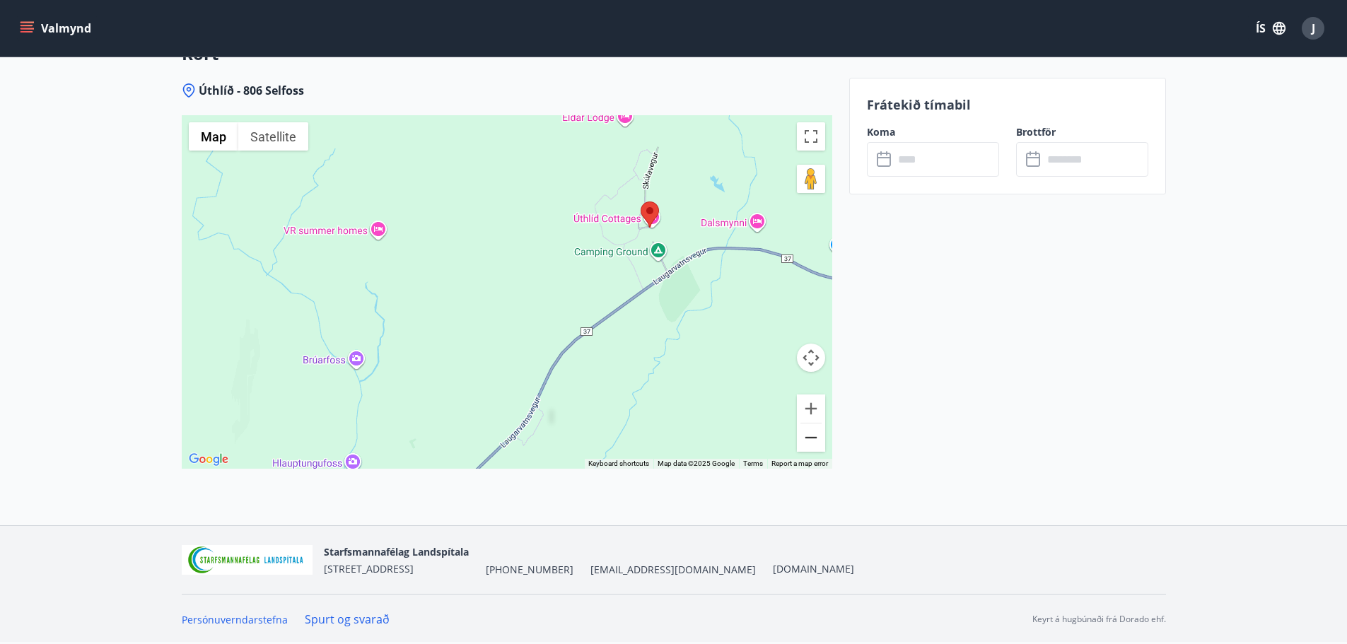
click at [811, 439] on button "Zoom out" at bounding box center [811, 437] width 28 height 28
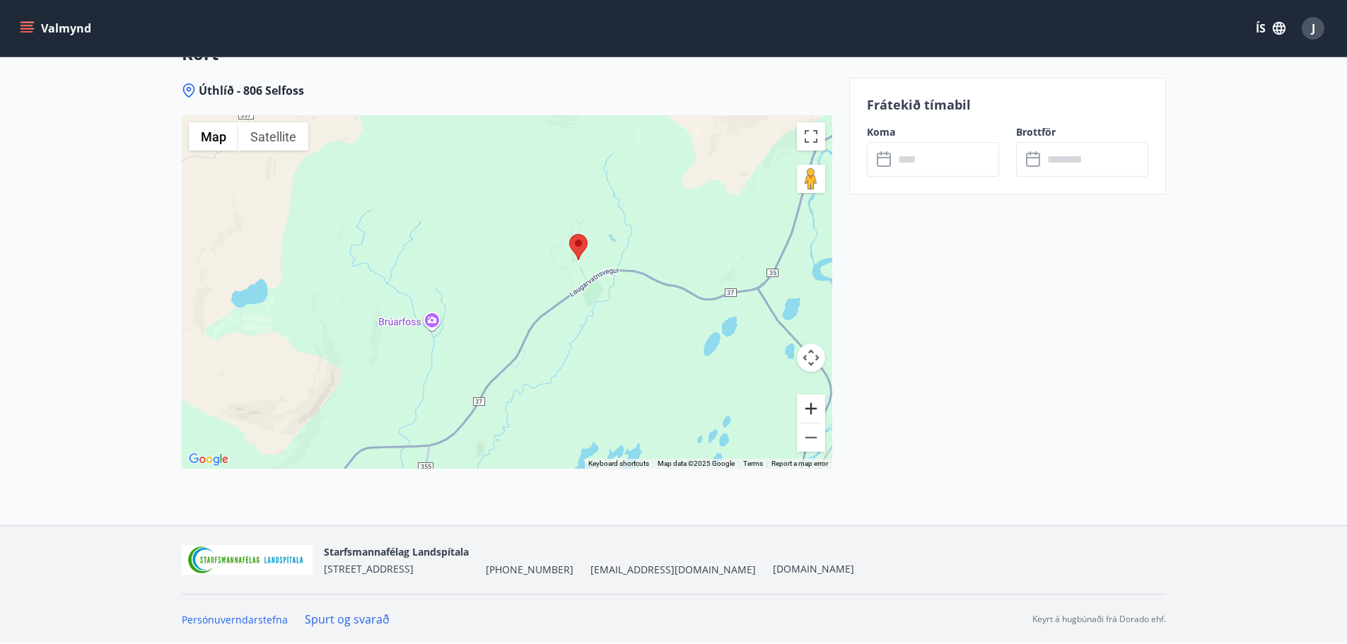
click at [809, 411] on button "Zoom in" at bounding box center [811, 408] width 28 height 28
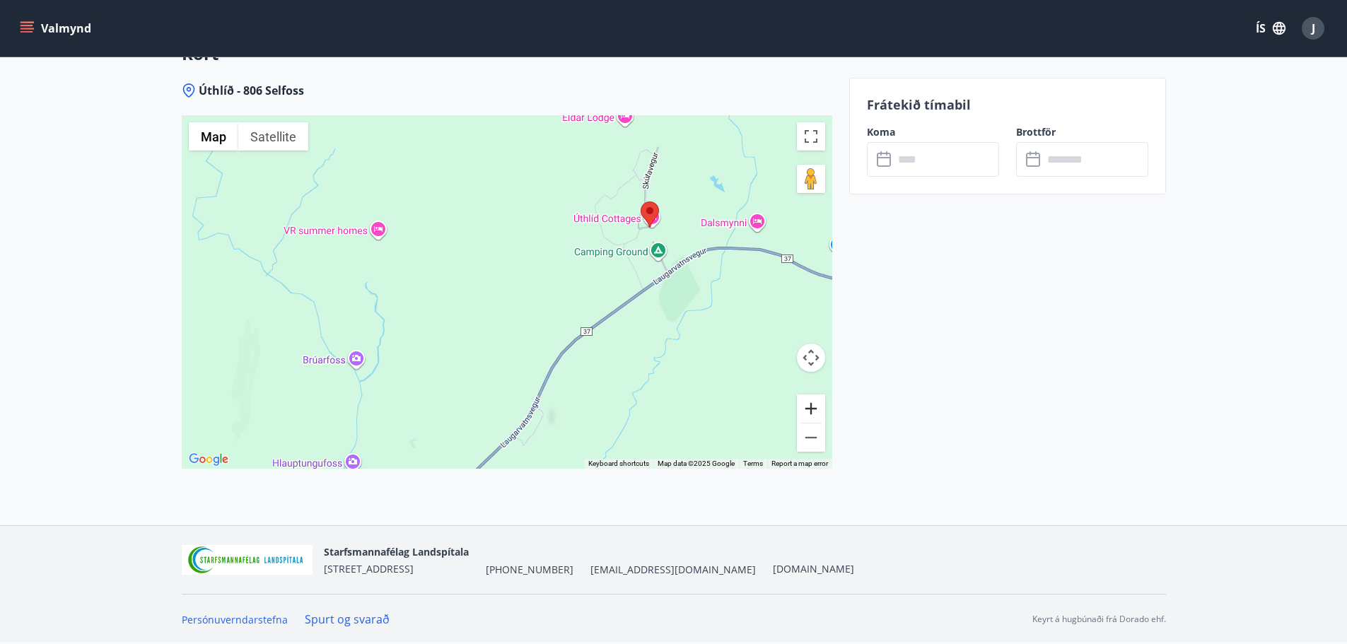
click at [809, 411] on button "Zoom in" at bounding box center [811, 408] width 28 height 28
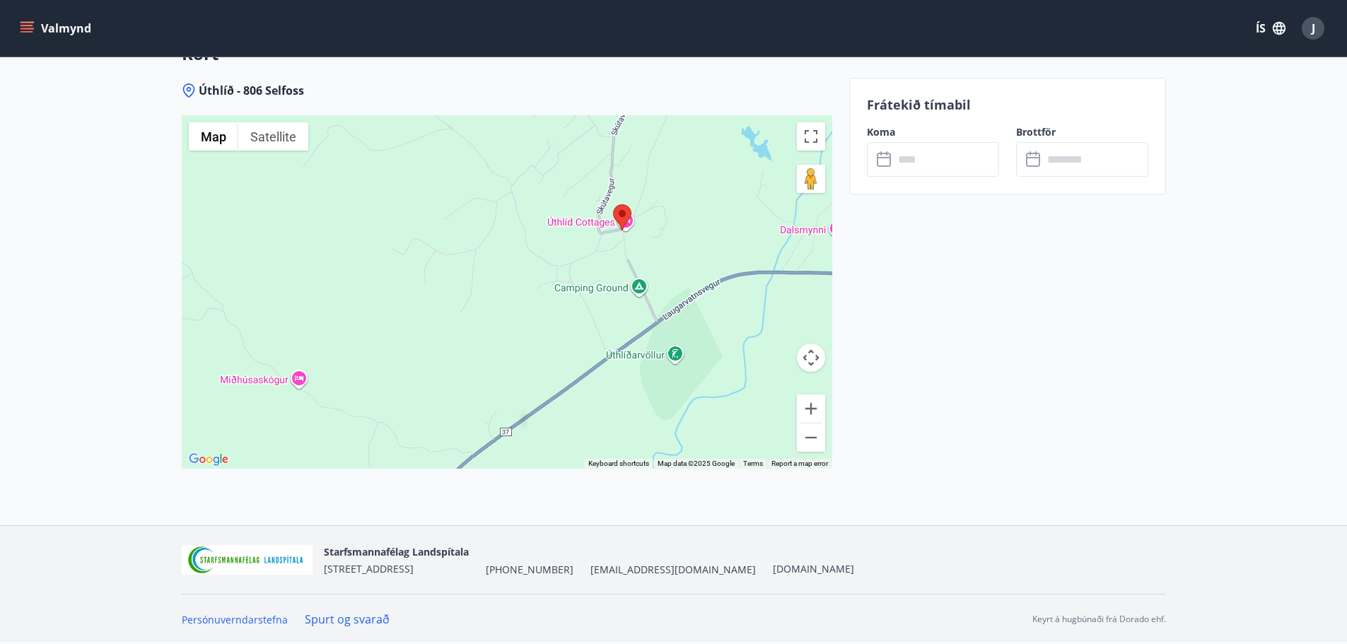
drag, startPoint x: 667, startPoint y: 206, endPoint x: 495, endPoint y: 273, distance: 185.1
click at [495, 273] on div at bounding box center [507, 291] width 650 height 353
click at [613, 204] on area at bounding box center [613, 204] width 0 height 0
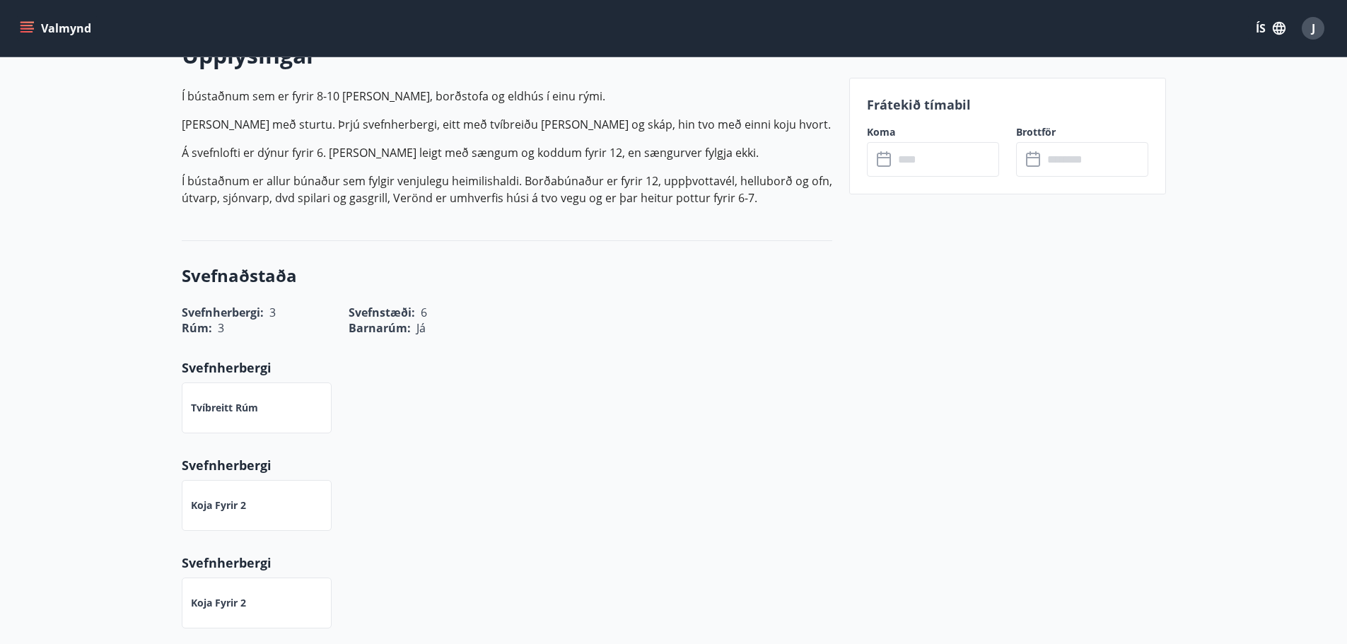
scroll to position [264, 0]
